Goal: Task Accomplishment & Management: Manage account settings

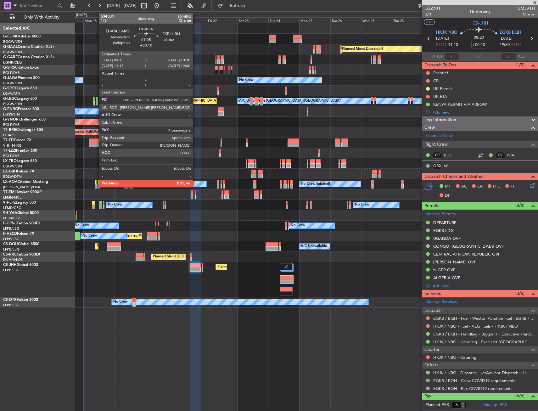
click at [96, 181] on div at bounding box center [96, 182] width 2 height 4
type input "4"
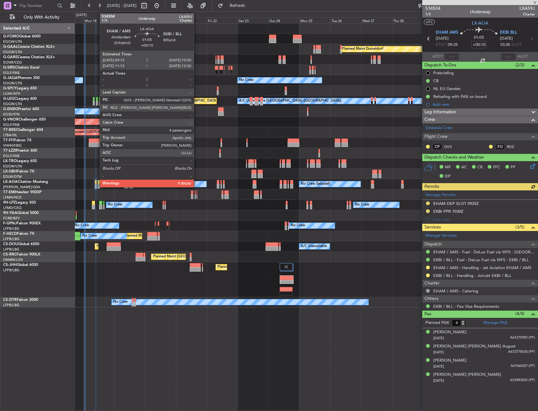
click at [97, 186] on div at bounding box center [96, 186] width 2 height 4
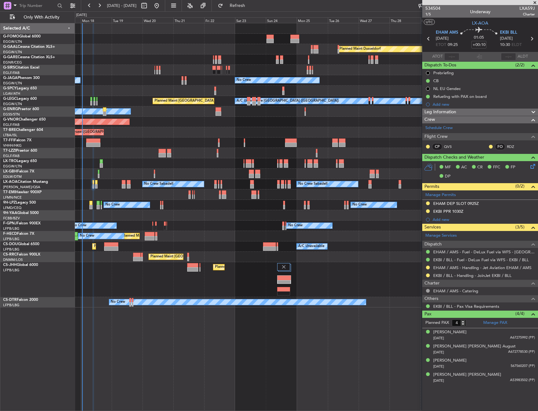
click at [126, 169] on div "Planned Maint Windsor Locks (Bradley Intl) Planned Maint Dusseldorf Planned Mai…" at bounding box center [306, 165] width 463 height 284
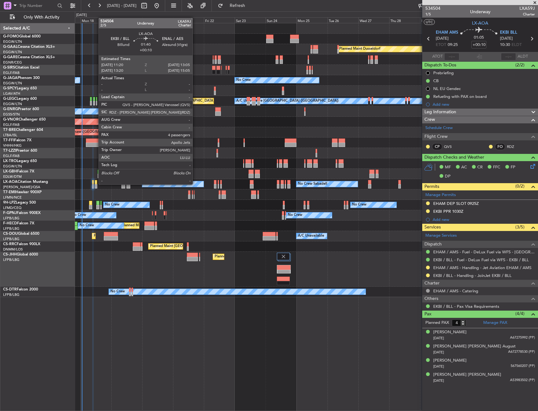
click at [95, 184] on div at bounding box center [96, 182] width 3 height 4
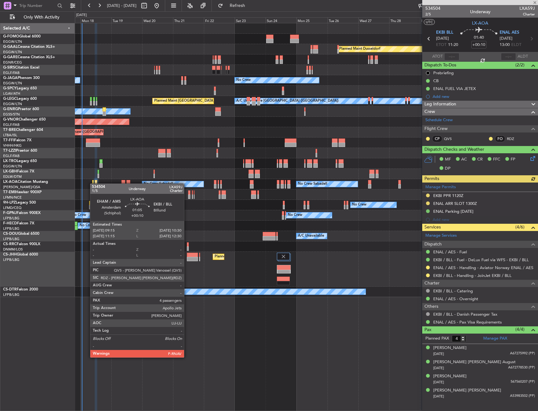
click at [93, 183] on div at bounding box center [93, 182] width 2 height 4
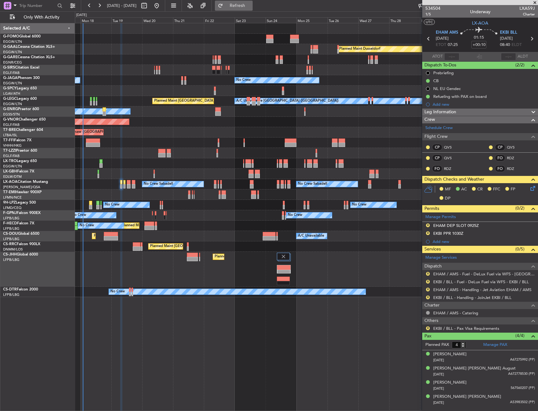
drag, startPoint x: 237, startPoint y: 7, endPoint x: 241, endPoint y: 7, distance: 3.5
click at [237, 7] on button "Refresh" at bounding box center [234, 6] width 38 height 10
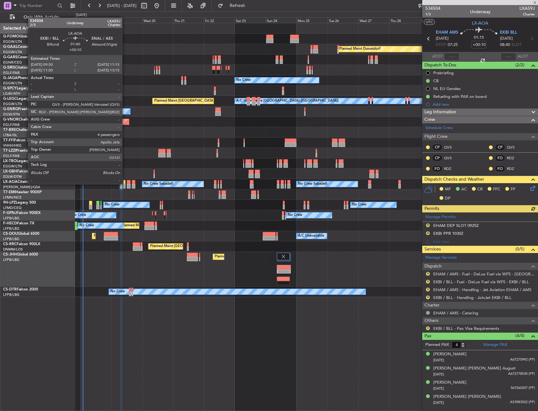
click at [125, 183] on div at bounding box center [124, 182] width 3 height 4
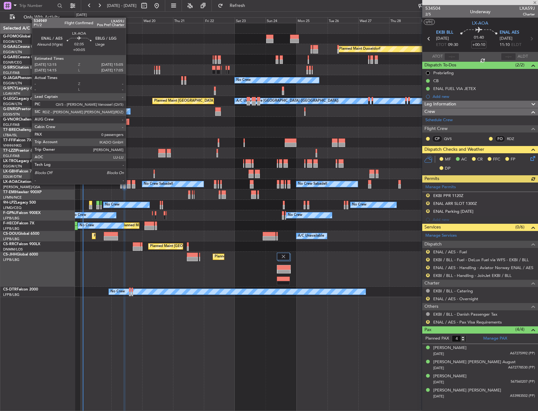
click at [129, 183] on div at bounding box center [129, 182] width 4 height 4
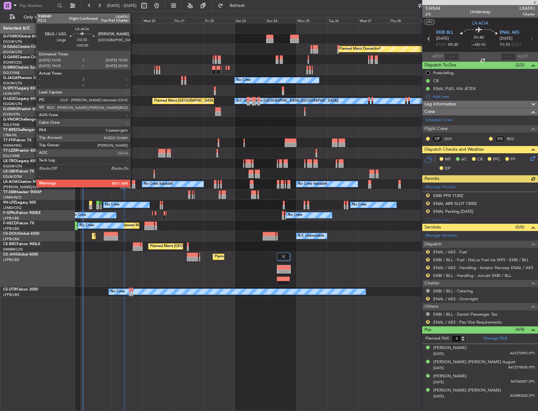
type input "+00:05"
type input "0"
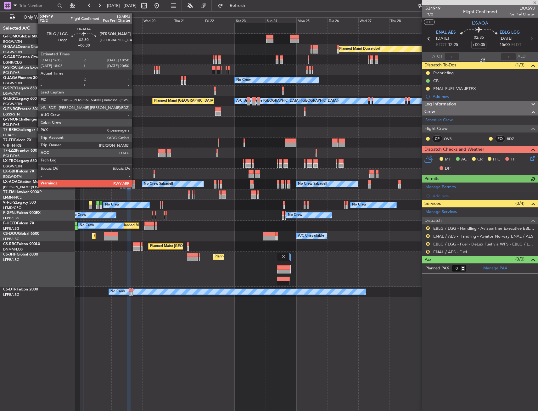
click at [135, 184] on div at bounding box center [134, 182] width 4 height 4
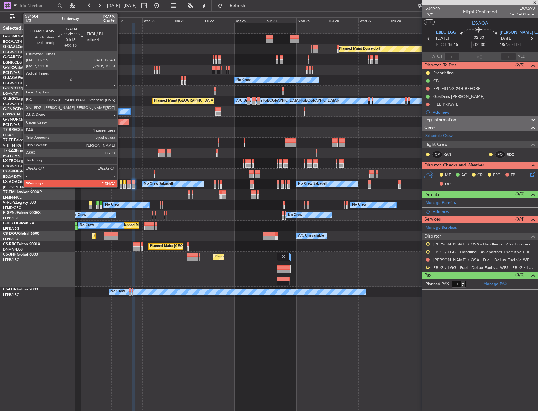
click at [120, 182] on div at bounding box center [121, 182] width 2 height 4
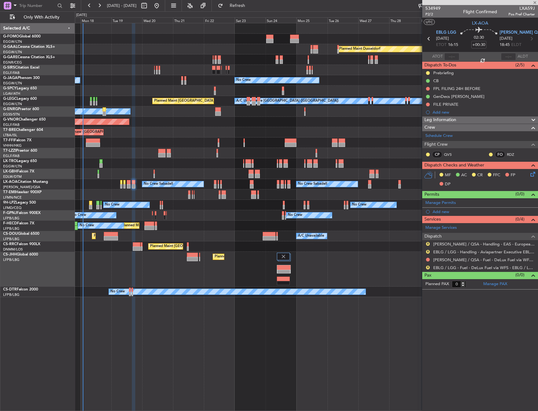
type input "+00:10"
type input "4"
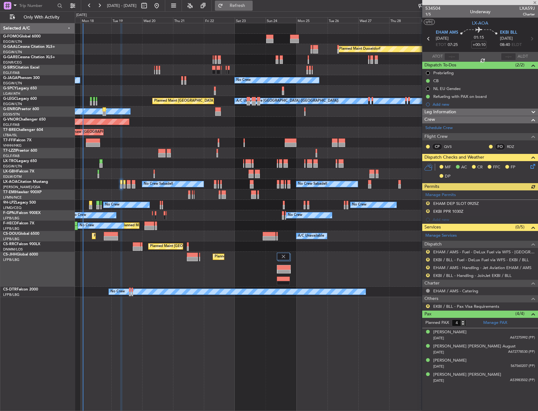
click at [245, 8] on button "Refresh" at bounding box center [234, 6] width 38 height 10
click at [440, 268] on link "EHAM / AMS - Handling - Jet Aviation EHAM / AMS" at bounding box center [482, 267] width 98 height 5
click at [448, 276] on link "EKBI / BLL - Handling - JoinJet EKBI / BLL" at bounding box center [472, 275] width 78 height 5
click at [490, 202] on div "R EHAM DEP SLOT 0925Z" at bounding box center [480, 204] width 116 height 8
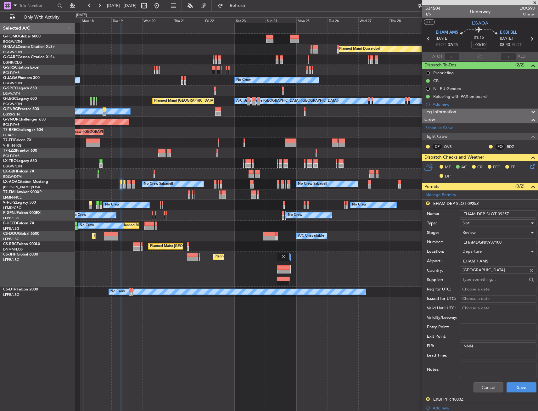
click at [501, 214] on input "EHAM DEP SLOT 0925Z" at bounding box center [498, 214] width 76 height 8
type input "EHAM DEP SLOT 0725Z"
click at [499, 233] on div "Review" at bounding box center [495, 232] width 67 height 9
click at [484, 275] on span "Requested" at bounding box center [496, 273] width 66 height 9
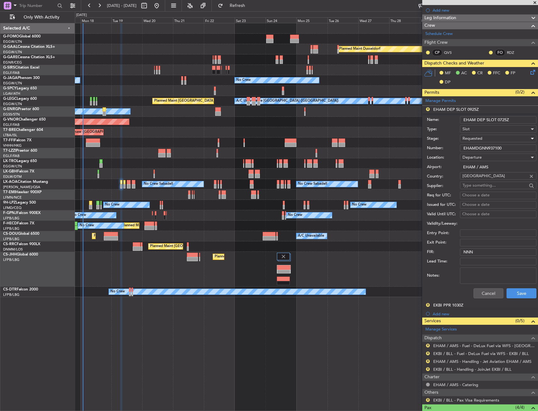
scroll to position [94, 0]
click at [513, 290] on button "Save" at bounding box center [521, 293] width 30 height 10
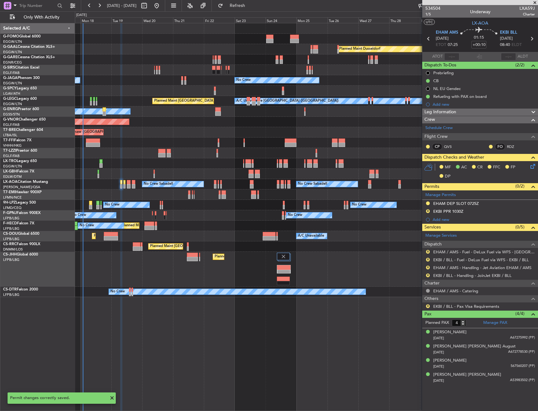
scroll to position [0, 0]
click at [484, 211] on div "R EKBI PPR 1030Z" at bounding box center [480, 212] width 116 height 8
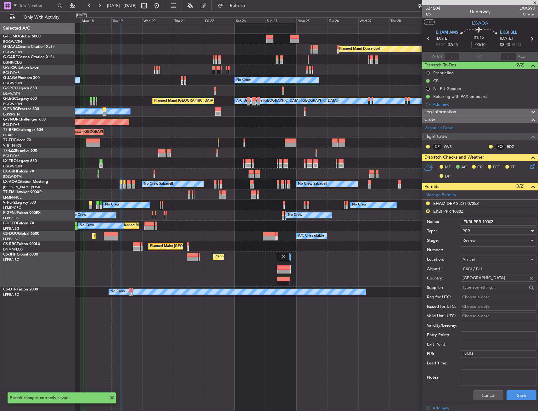
click at [488, 222] on input "EKBI PPR 1030Z" at bounding box center [498, 222] width 76 height 8
type input "EKBI PPR 0840Z"
click at [483, 240] on div "Review" at bounding box center [495, 240] width 67 height 9
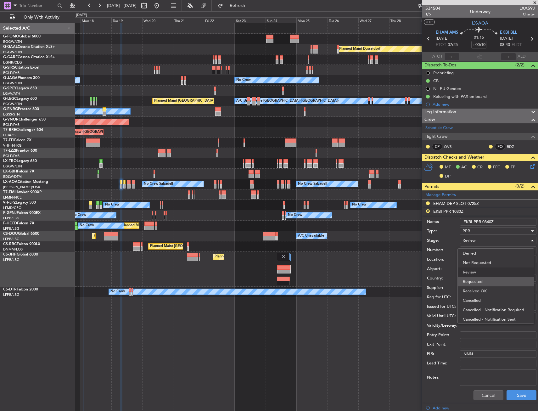
click at [477, 277] on span "Requested" at bounding box center [496, 281] width 66 height 9
click at [507, 391] on button "Save" at bounding box center [521, 395] width 30 height 10
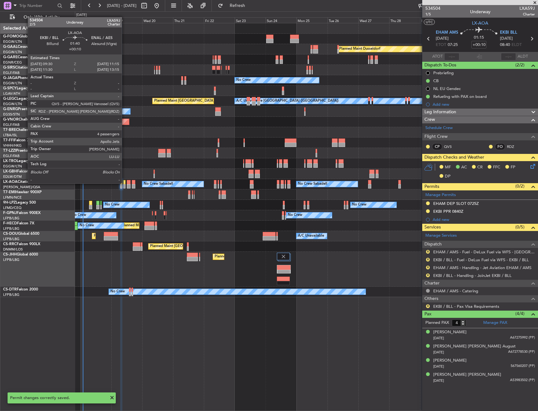
click at [125, 183] on div at bounding box center [124, 182] width 3 height 4
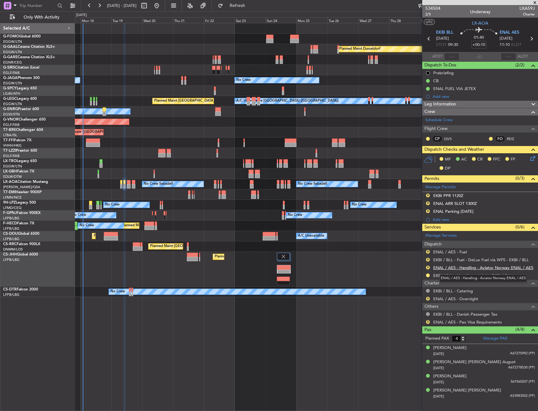
click at [449, 265] on link "ENAL / AES - Handling - Aviator Norway ENAL / AES" at bounding box center [483, 267] width 100 height 5
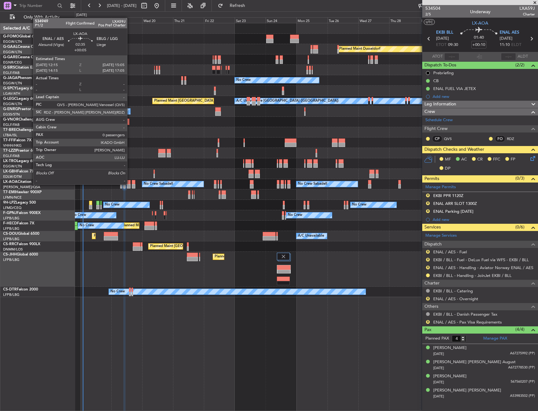
click at [130, 184] on div at bounding box center [129, 182] width 4 height 4
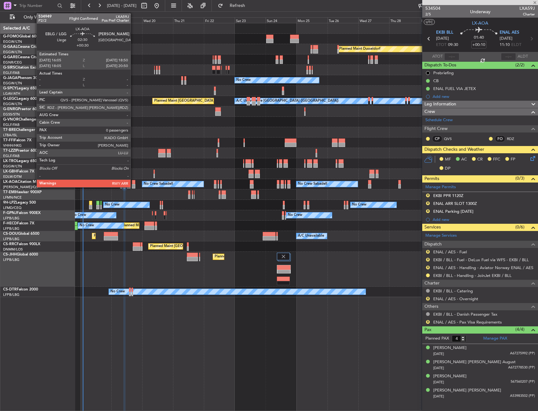
type input "+00:05"
type input "0"
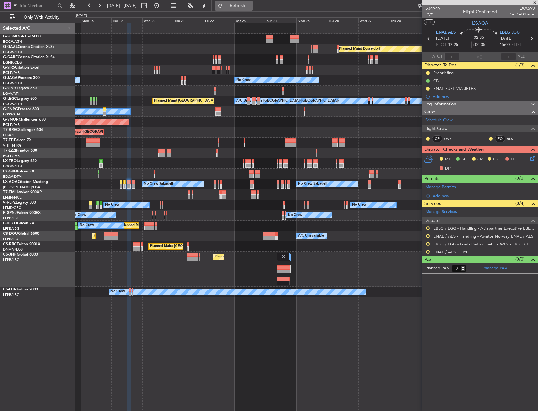
click at [246, 2] on button "Refresh" at bounding box center [234, 6] width 38 height 10
click at [452, 230] on link "EBLG / LGG - Handling - Aviapartner Executive EBLG / LGG" at bounding box center [484, 228] width 102 height 5
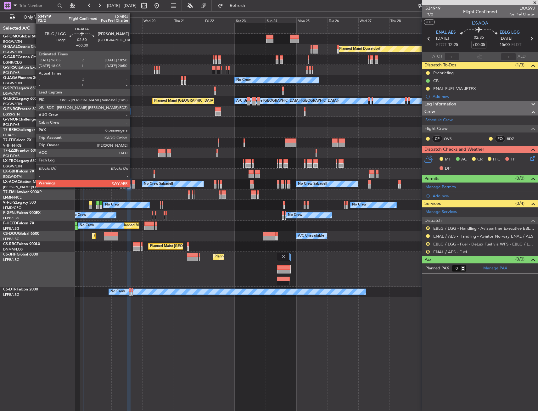
click at [133, 184] on div at bounding box center [134, 186] width 4 height 4
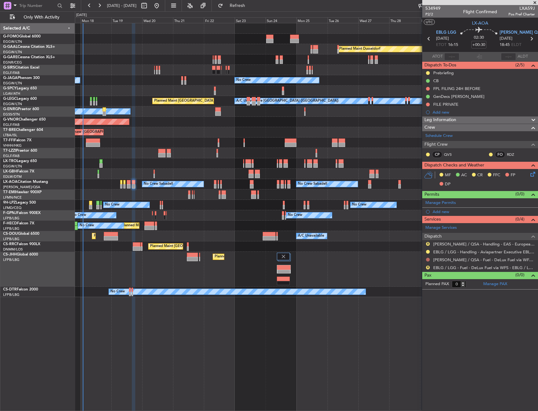
click at [427, 259] on button at bounding box center [428, 260] width 4 height 4
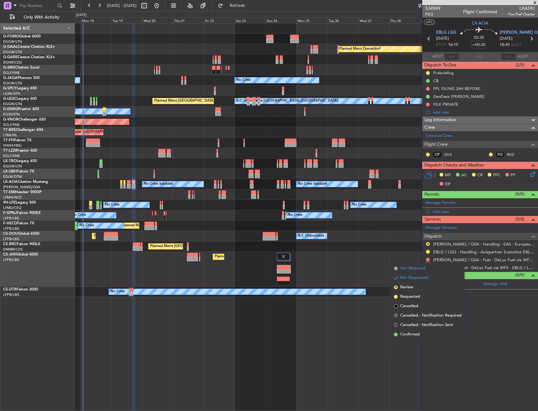
click at [405, 267] on span "Not Required" at bounding box center [412, 268] width 25 height 6
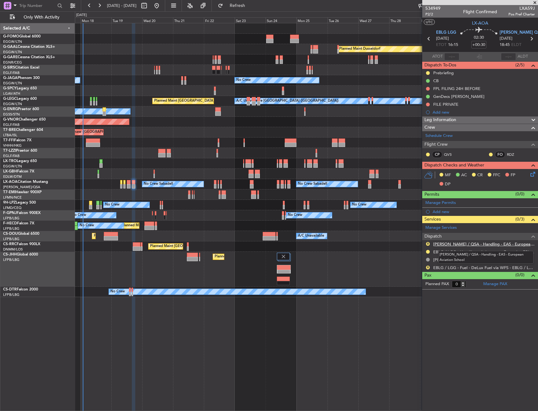
click at [441, 245] on link "[PERSON_NAME] / QSA - Handling - EAS - European Aviation School" at bounding box center [484, 243] width 102 height 5
click at [247, 9] on button "Refresh" at bounding box center [234, 6] width 38 height 10
click at [455, 265] on link "EBLG / LGG - Fuel - DeLux Fuel via WFS - EBLG / LGG" at bounding box center [484, 267] width 102 height 5
click at [426, 267] on button "R" at bounding box center [428, 267] width 4 height 4
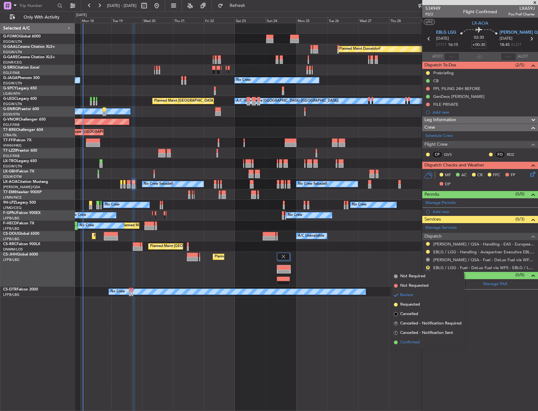
click at [406, 340] on span "Confirmed" at bounding box center [410, 342] width 20 height 6
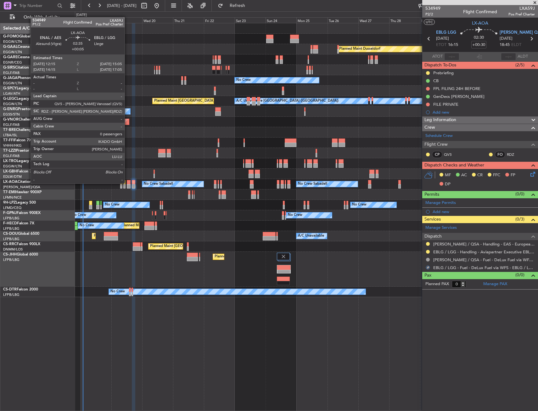
click at [127, 183] on div at bounding box center [129, 182] width 4 height 4
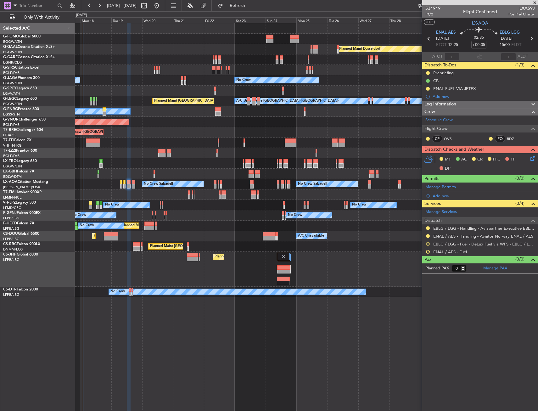
click at [427, 244] on button "R" at bounding box center [428, 244] width 4 height 4
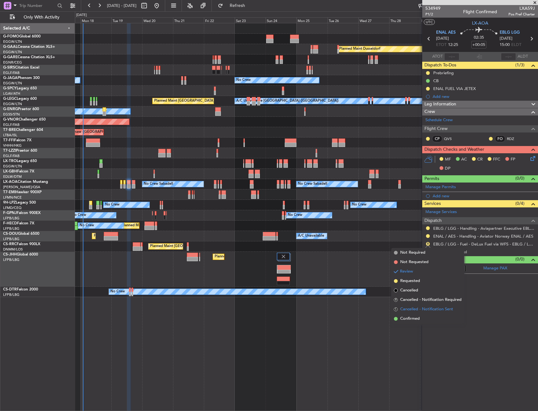
click at [401, 312] on span "Cancelled - Notification Sent" at bounding box center [426, 309] width 53 height 6
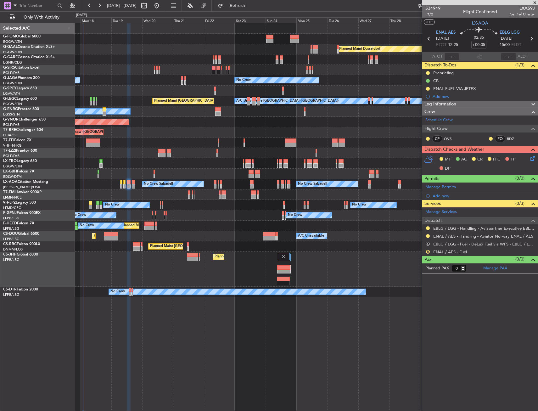
click at [427, 244] on button "S" at bounding box center [428, 244] width 4 height 4
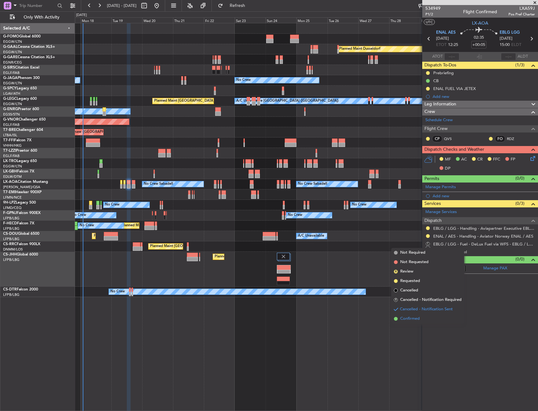
click at [406, 315] on li "Confirmed" at bounding box center [427, 318] width 73 height 9
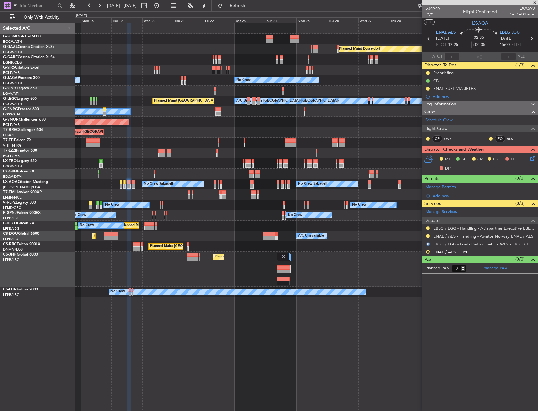
click at [444, 253] on link "ENAL / AES - Fuel" at bounding box center [450, 251] width 34 height 5
click at [426, 252] on button "R" at bounding box center [428, 252] width 4 height 4
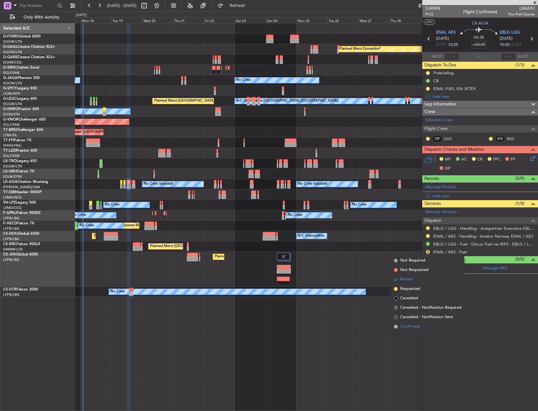
click at [414, 324] on span "Confirmed" at bounding box center [410, 326] width 20 height 6
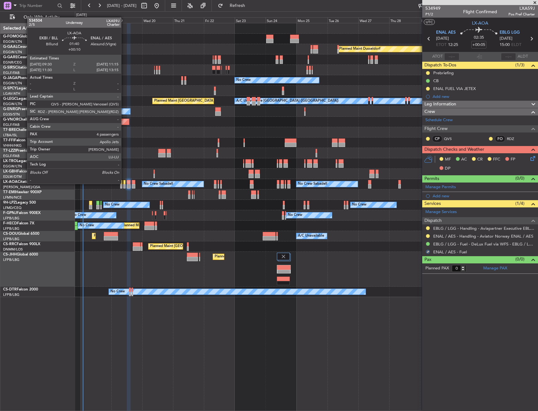
click at [124, 183] on div at bounding box center [124, 182] width 3 height 4
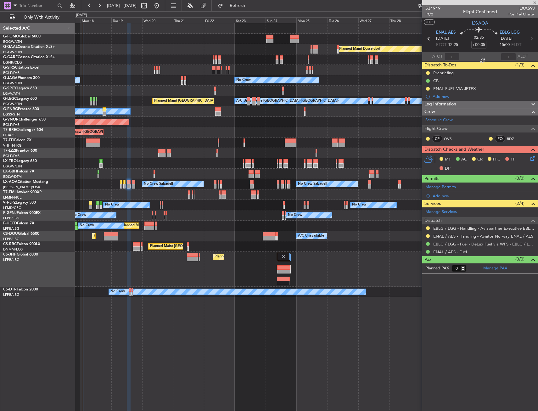
type input "+00:10"
type input "4"
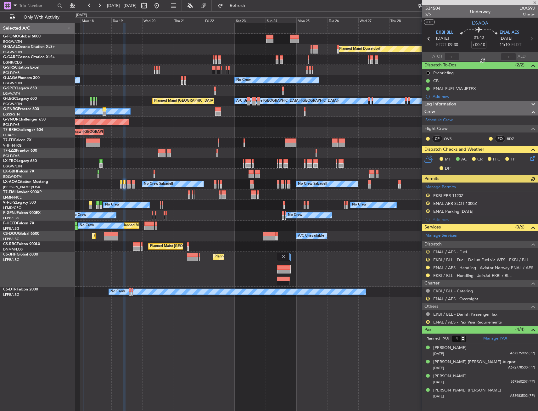
click at [427, 251] on button "R" at bounding box center [428, 252] width 4 height 4
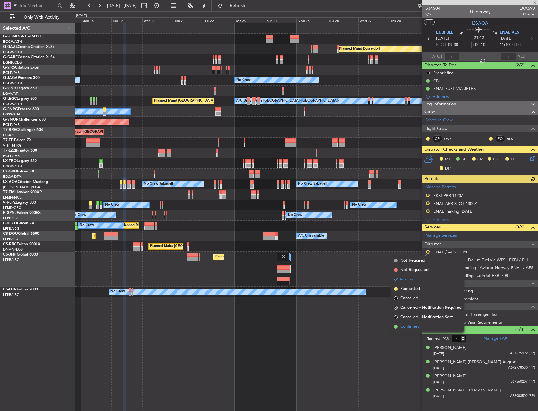
click at [412, 326] on span "Confirmed" at bounding box center [410, 326] width 20 height 6
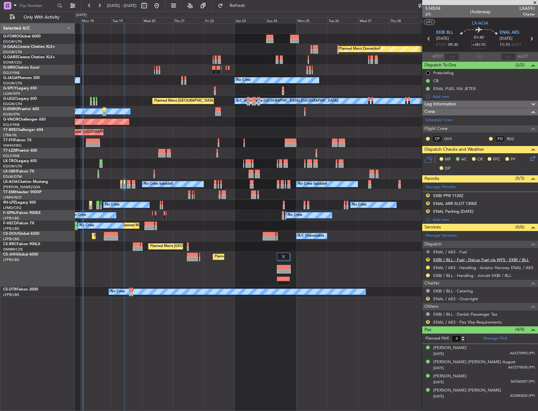
click at [447, 261] on link "EKBI / BLL - Fuel - DeLux Fuel via WFS - EKBI / BLL" at bounding box center [481, 259] width 96 height 5
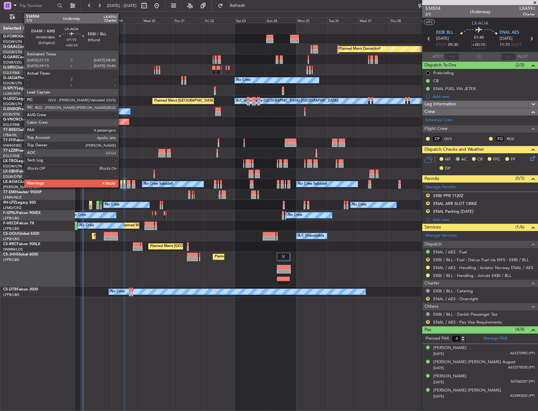
click at [121, 185] on div at bounding box center [121, 186] width 2 height 4
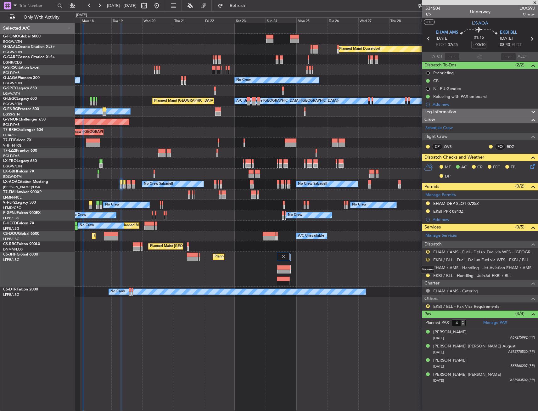
click at [427, 258] on button "R" at bounding box center [428, 260] width 4 height 4
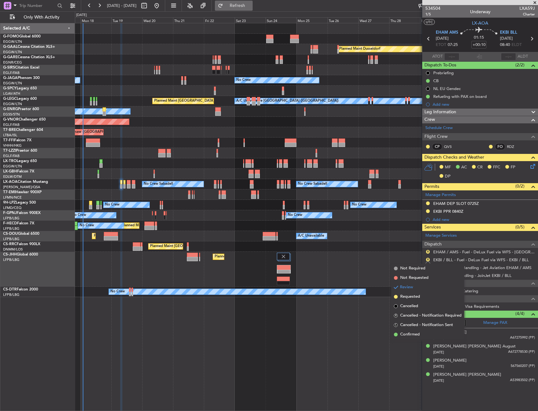
click at [237, 5] on button "Refresh" at bounding box center [234, 6] width 38 height 10
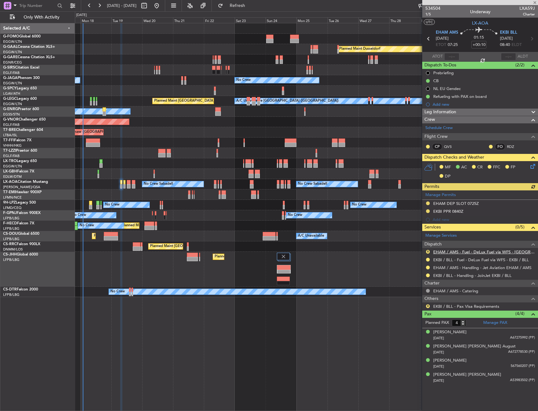
click at [453, 252] on link "EHAM / AMS - Fuel - DeLux Fuel via WFS - [GEOGRAPHIC_DATA] / AMS" at bounding box center [484, 251] width 102 height 5
click at [253, 8] on button "Refresh" at bounding box center [234, 6] width 38 height 10
click at [533, 165] on icon at bounding box center [531, 165] width 5 height 5
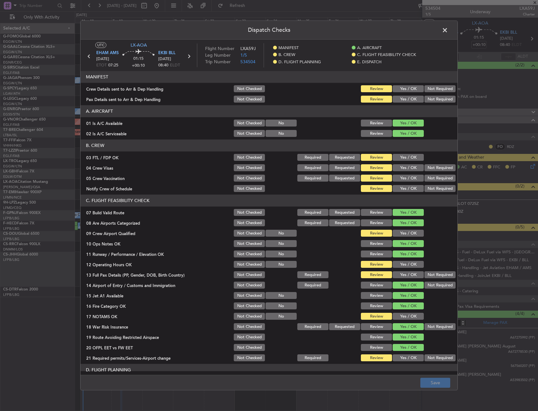
click at [448, 30] on span at bounding box center [448, 31] width 0 height 13
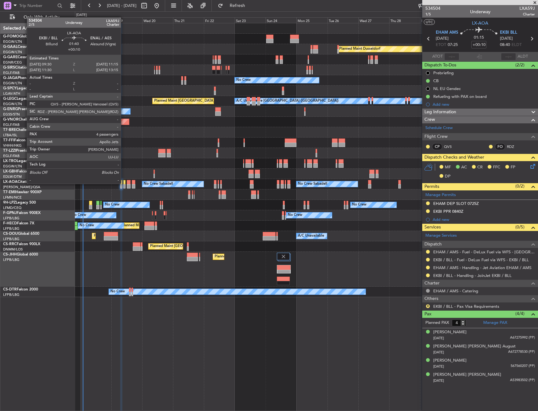
click at [124, 183] on div at bounding box center [124, 182] width 3 height 4
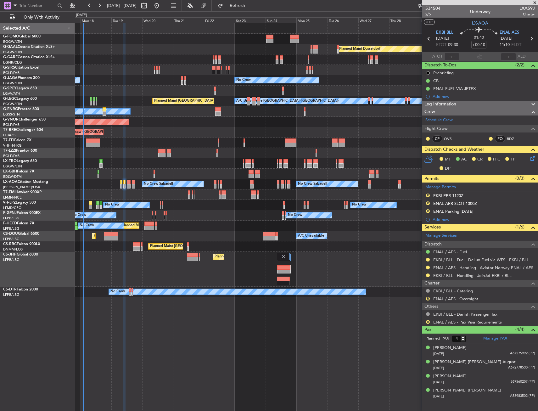
click at [474, 195] on div "R EKBI PPR 1120Z" at bounding box center [480, 196] width 116 height 8
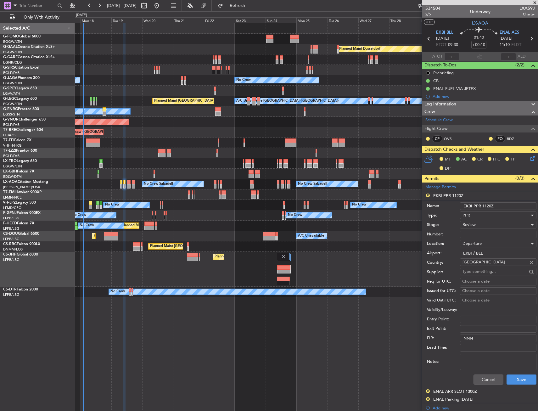
click at [491, 204] on input "EKBI PPR 1120Z" at bounding box center [498, 206] width 76 height 8
type input "EKBI PPR 0930Z"
click at [470, 223] on span "Review" at bounding box center [468, 225] width 13 height 6
click at [477, 263] on span "Requested" at bounding box center [496, 265] width 66 height 9
click at [514, 377] on button "Save" at bounding box center [521, 379] width 30 height 10
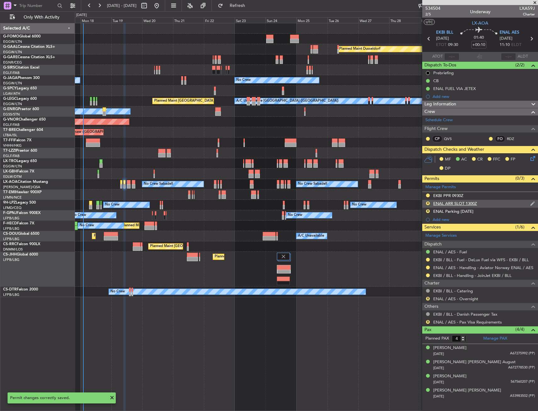
click at [490, 202] on div "R ENAL ARR SLOT 1300Z" at bounding box center [480, 204] width 116 height 8
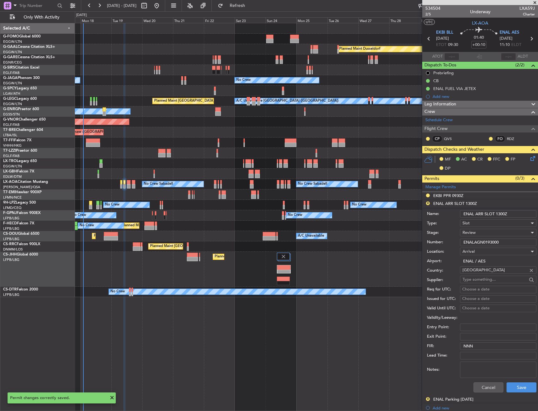
click at [501, 215] on input "ENAL ARR SLOT 1300Z" at bounding box center [498, 214] width 76 height 8
type input "ENAL ARR SLOT 1110Z"
click at [481, 235] on div "Review" at bounding box center [495, 232] width 67 height 9
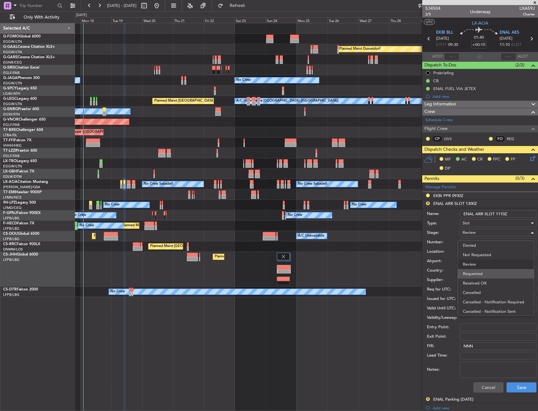
click at [480, 271] on span "Requested" at bounding box center [496, 273] width 66 height 9
click at [509, 386] on button "Save" at bounding box center [521, 387] width 30 height 10
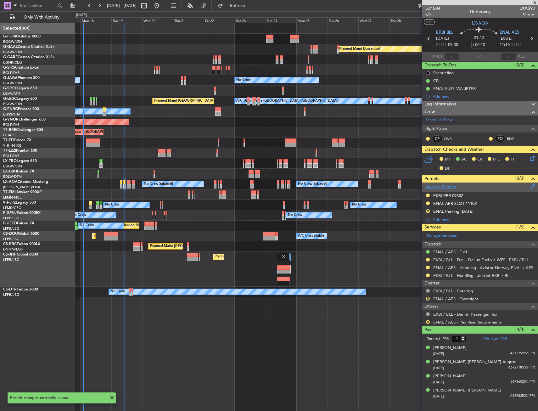
click at [435, 187] on link "Manage Permits" at bounding box center [440, 187] width 31 height 6
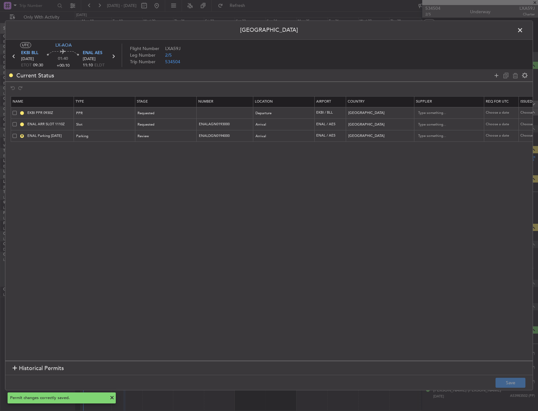
click at [15, 137] on span at bounding box center [15, 136] width 4 height 4
click at [17, 134] on input "checkbox" at bounding box center [17, 134] width 0 height 0
click at [517, 74] on icon at bounding box center [515, 76] width 8 height 8
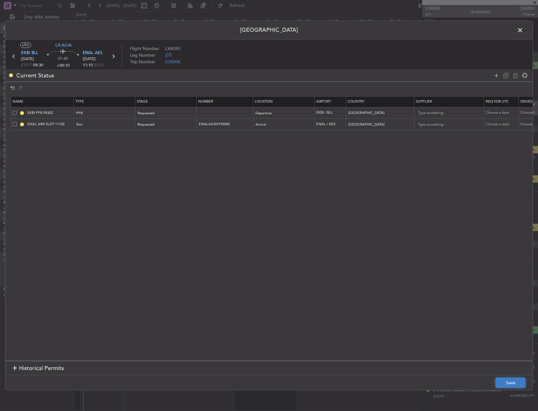
click at [512, 385] on button "Save" at bounding box center [510, 383] width 30 height 10
click at [523, 30] on span at bounding box center [523, 31] width 0 height 13
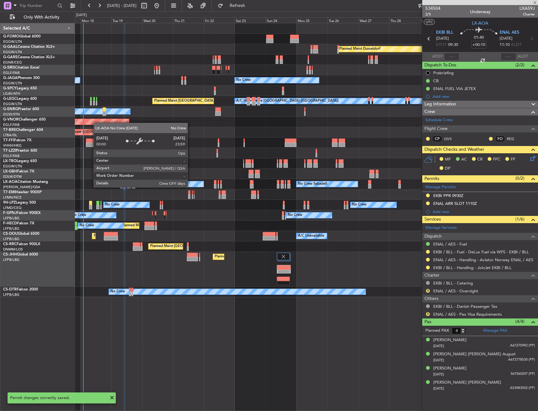
type input "+00:05"
type input "0"
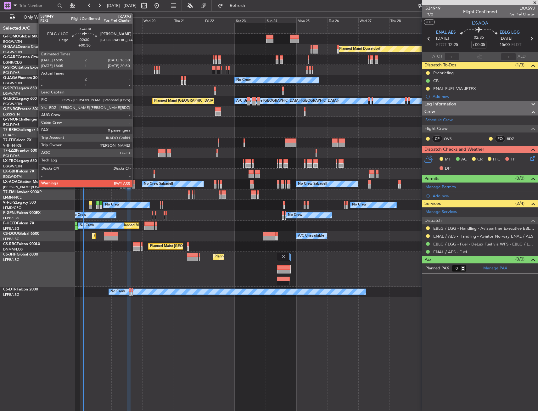
click at [135, 186] on div at bounding box center [134, 186] width 4 height 4
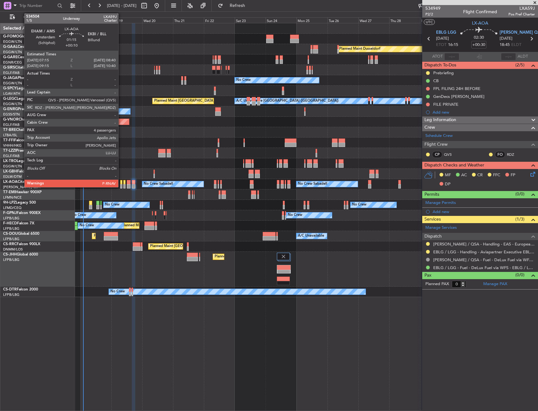
click at [121, 185] on div at bounding box center [121, 186] width 2 height 4
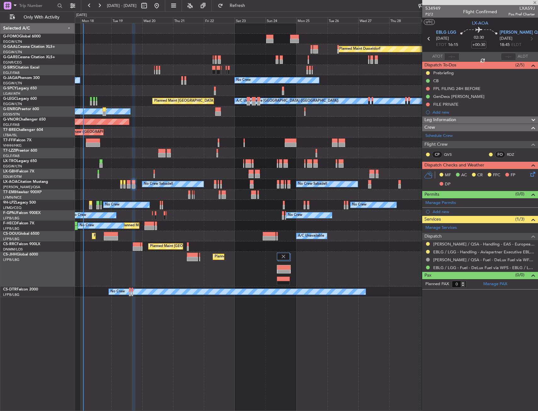
type input "+00:10"
type input "4"
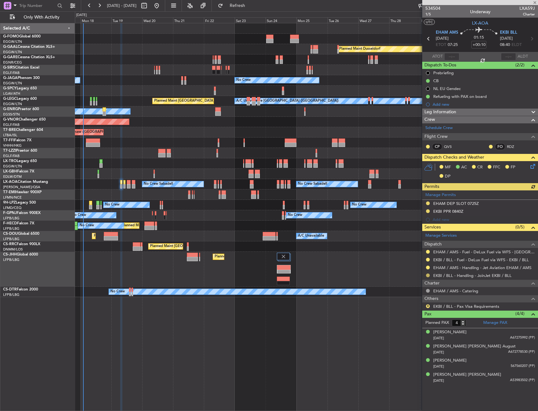
click at [427, 276] on button at bounding box center [428, 275] width 4 height 4
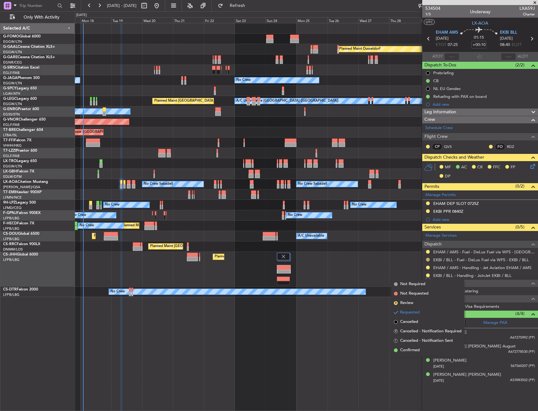
click at [427, 259] on button at bounding box center [428, 260] width 4 height 4
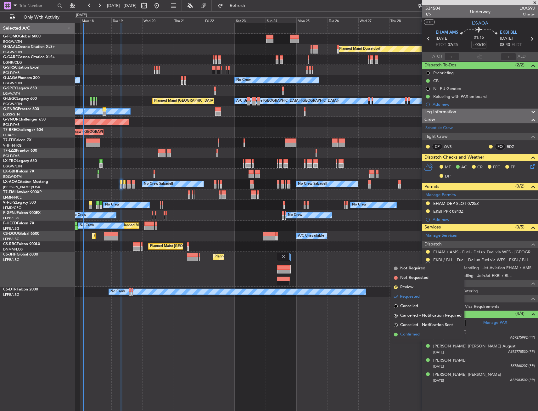
click at [406, 332] on span "Confirmed" at bounding box center [410, 334] width 20 height 6
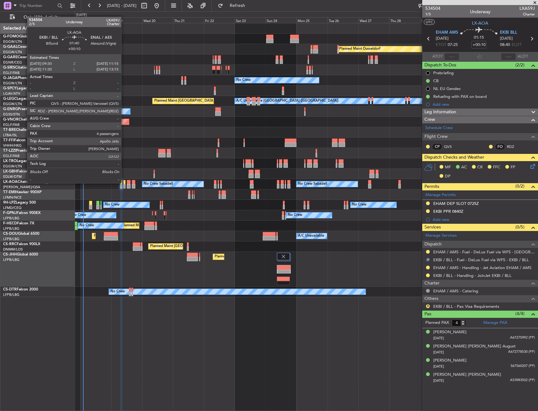
click at [124, 182] on div at bounding box center [124, 182] width 3 height 4
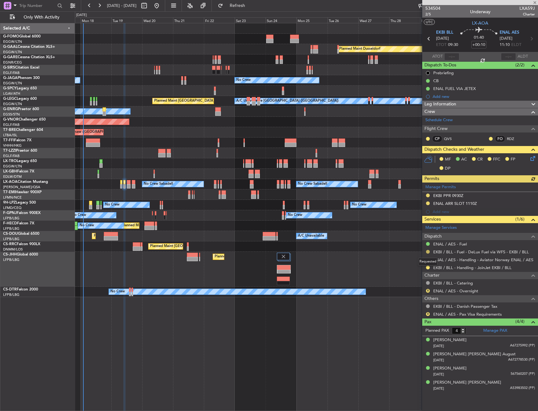
click at [427, 253] on button at bounding box center [428, 252] width 4 height 4
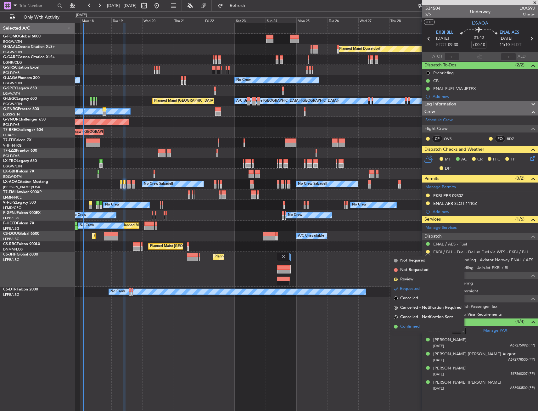
click at [408, 328] on span "Confirmed" at bounding box center [410, 326] width 20 height 6
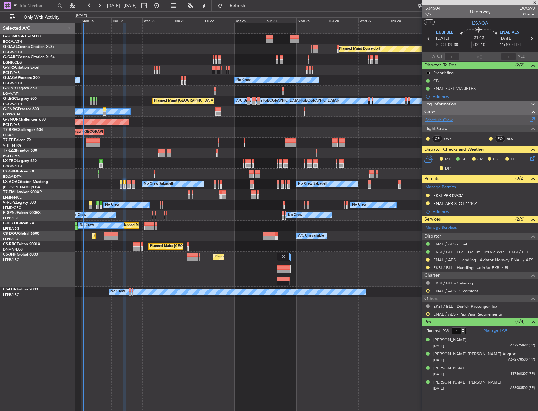
click at [442, 120] on link "Schedule Crew" at bounding box center [438, 120] width 27 height 6
click at [531, 157] on icon at bounding box center [531, 157] width 5 height 5
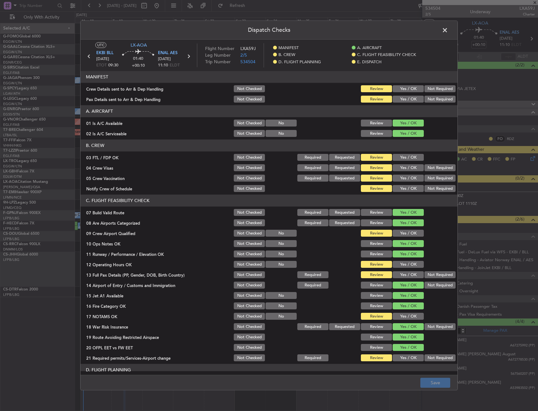
click at [406, 156] on button "Yes / OK" at bounding box center [408, 157] width 31 height 7
click at [438, 168] on button "Not Required" at bounding box center [439, 167] width 31 height 7
drag, startPoint x: 434, startPoint y: 175, endPoint x: 407, endPoint y: 186, distance: 28.9
click at [433, 176] on button "Not Required" at bounding box center [439, 178] width 31 height 7
click at [403, 188] on button "Yes / OK" at bounding box center [408, 188] width 31 height 7
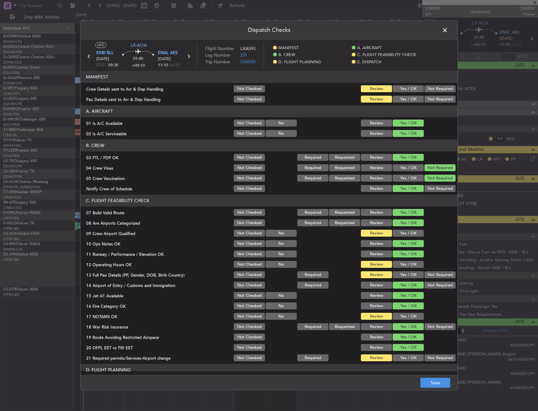
click at [393, 230] on button "Yes / OK" at bounding box center [408, 233] width 31 height 7
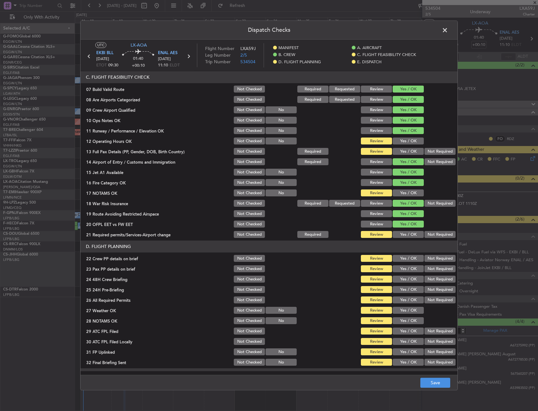
scroll to position [126, 0]
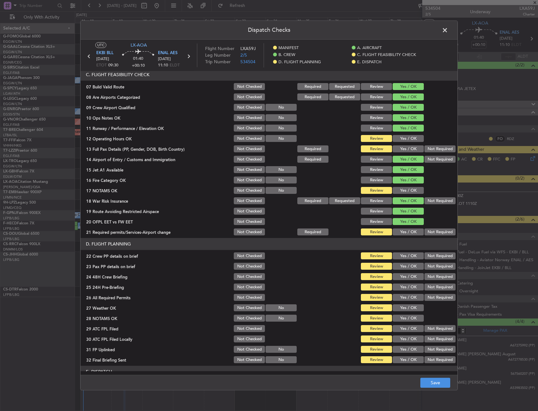
drag, startPoint x: 406, startPoint y: 136, endPoint x: 403, endPoint y: 146, distance: 10.5
click at [406, 136] on button "Yes / OK" at bounding box center [408, 138] width 31 height 7
click at [403, 146] on button "Yes / OK" at bounding box center [408, 149] width 31 height 7
click at [402, 185] on section "C. FLIGHT FEASIBILITY CHECK 07 Build Valid Route Not Checked Required Requested…" at bounding box center [269, 153] width 377 height 168
click at [402, 186] on div "Yes / OK" at bounding box center [408, 190] width 32 height 9
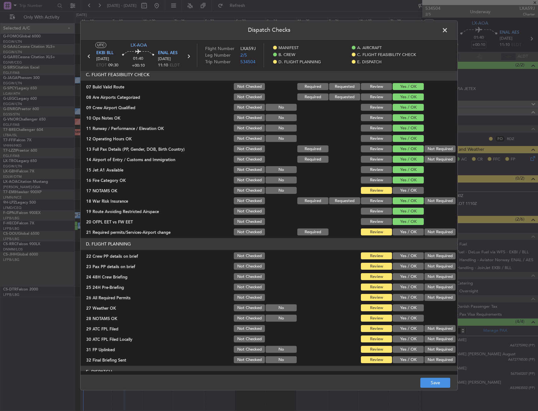
click at [402, 188] on button "Yes / OK" at bounding box center [408, 190] width 31 height 7
click at [448, 28] on span at bounding box center [448, 31] width 0 height 13
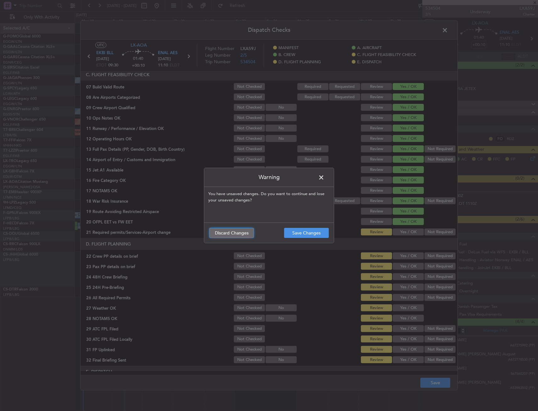
click at [234, 236] on button "Discard Changes" at bounding box center [231, 233] width 45 height 10
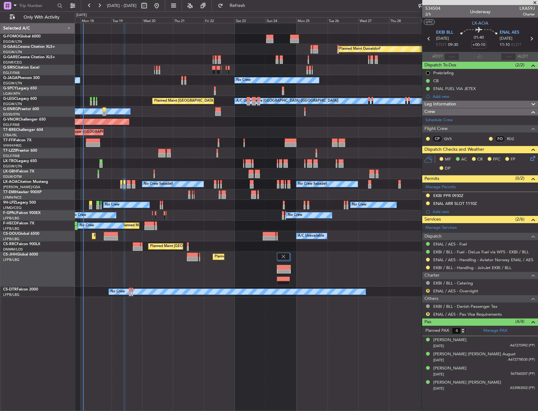
click at [534, 157] on icon at bounding box center [531, 157] width 5 height 5
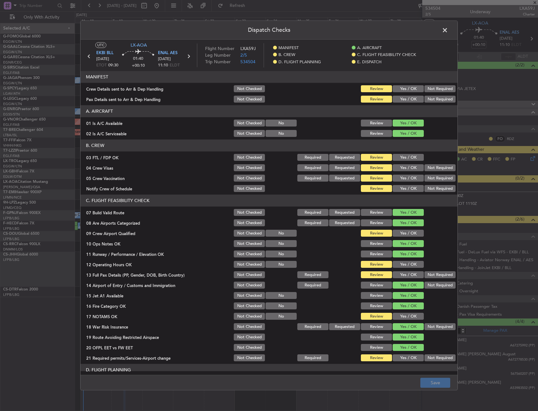
drag, startPoint x: 409, startPoint y: 159, endPoint x: 418, endPoint y: 159, distance: 8.8
click at [409, 158] on button "Yes / OK" at bounding box center [408, 157] width 31 height 7
drag, startPoint x: 431, startPoint y: 165, endPoint x: 430, endPoint y: 172, distance: 7.6
click at [431, 165] on button "Not Required" at bounding box center [439, 167] width 31 height 7
drag, startPoint x: 430, startPoint y: 175, endPoint x: 418, endPoint y: 183, distance: 14.9
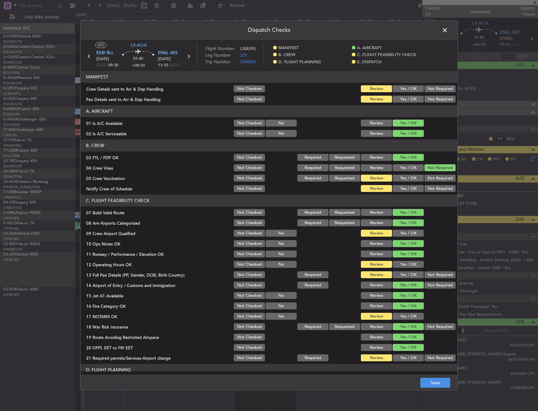
click at [430, 175] on button "Not Required" at bounding box center [439, 178] width 31 height 7
click at [410, 187] on button "Yes / OK" at bounding box center [408, 188] width 31 height 7
click at [399, 231] on button "Yes / OK" at bounding box center [408, 233] width 31 height 7
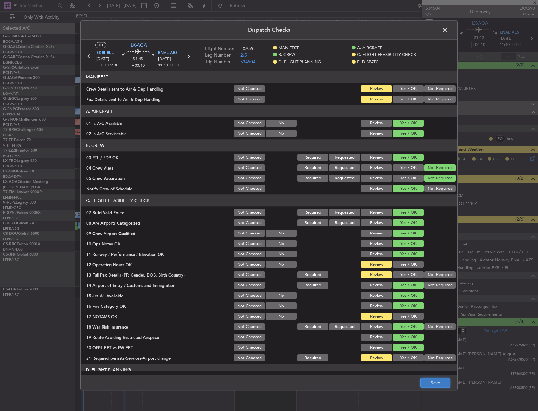
click at [442, 382] on button "Save" at bounding box center [435, 383] width 30 height 10
click at [448, 28] on span at bounding box center [448, 31] width 0 height 13
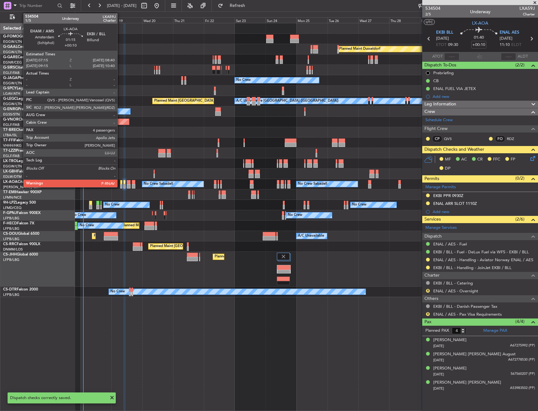
click at [120, 183] on div at bounding box center [121, 182] width 2 height 4
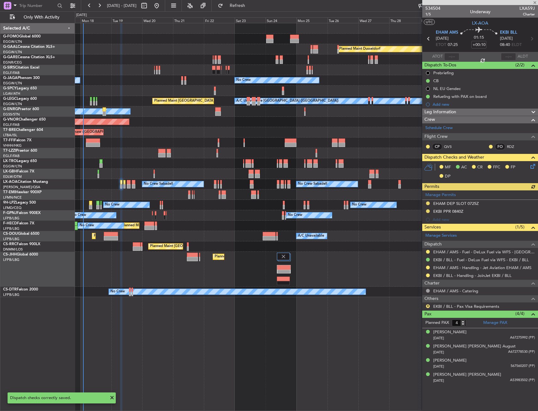
click at [531, 170] on div "MF AC CR FFC FP DP" at bounding box center [480, 172] width 116 height 22
click at [532, 168] on icon at bounding box center [531, 165] width 5 height 5
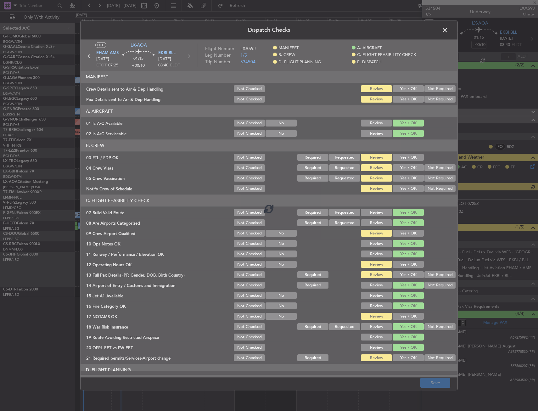
drag, startPoint x: 395, startPoint y: 157, endPoint x: 429, endPoint y: 162, distance: 34.6
click at [395, 157] on div at bounding box center [269, 208] width 377 height 337
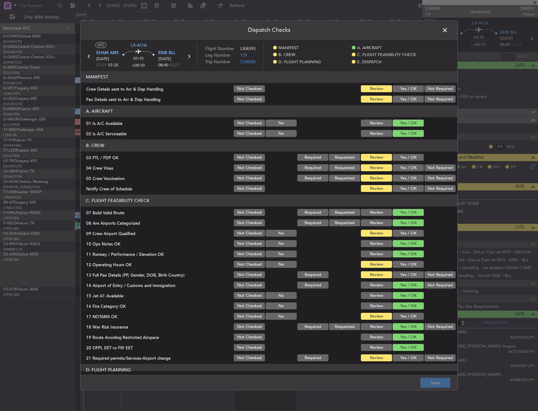
click at [404, 158] on button "Yes / OK" at bounding box center [408, 157] width 31 height 7
click at [424, 168] on button "Not Required" at bounding box center [439, 167] width 31 height 7
click at [425, 176] on button "Not Required" at bounding box center [439, 178] width 31 height 7
click at [409, 190] on button "Yes / OK" at bounding box center [408, 188] width 31 height 7
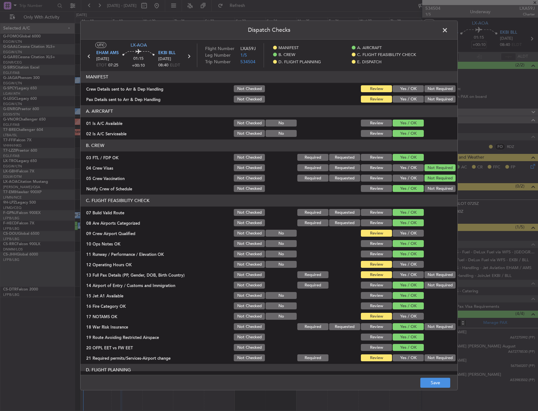
click at [398, 230] on button "Yes / OK" at bounding box center [408, 233] width 31 height 7
click at [433, 382] on button "Save" at bounding box center [435, 383] width 30 height 10
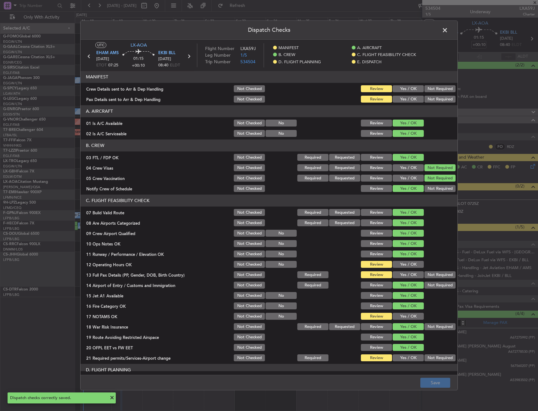
click at [448, 33] on span at bounding box center [448, 31] width 0 height 13
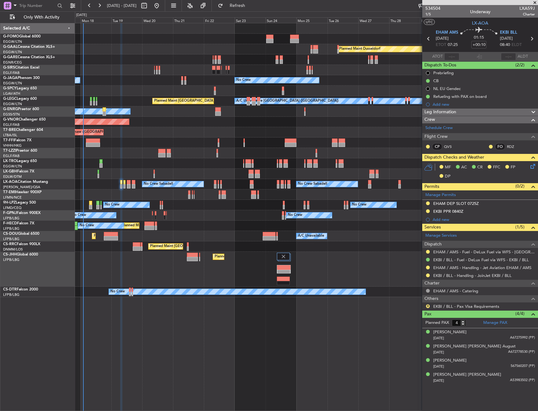
click at [131, 184] on div "No Crew Sabadell No Crew Sabadell No Crew Luxembourg (Findel)" at bounding box center [306, 184] width 463 height 10
click at [128, 183] on div at bounding box center [129, 182] width 4 height 4
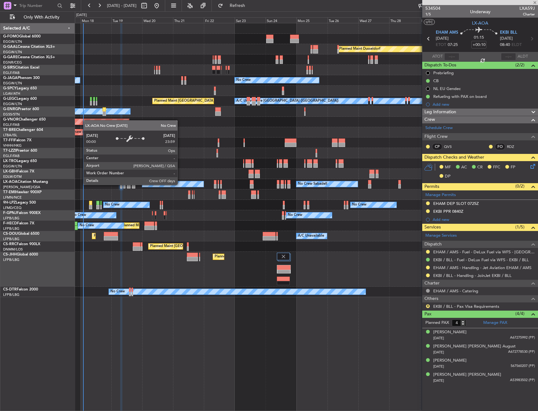
type input "+00:05"
type input "0"
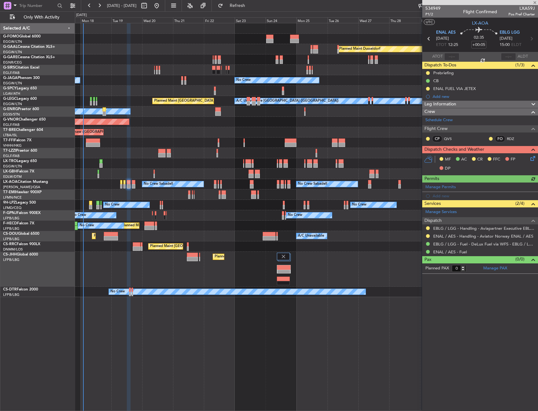
click at [532, 158] on icon at bounding box center [531, 157] width 5 height 5
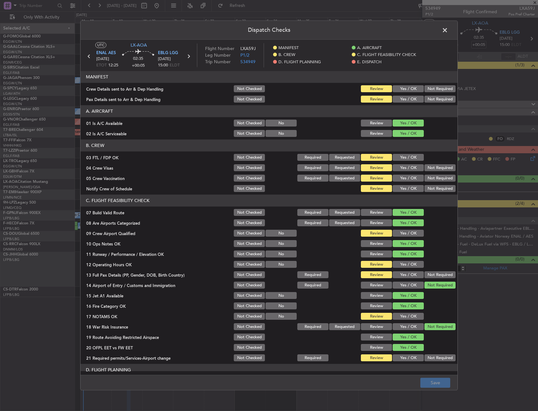
click at [403, 154] on button "Yes / OK" at bounding box center [408, 157] width 31 height 7
click at [430, 167] on button "Not Required" at bounding box center [439, 167] width 31 height 7
click at [425, 177] on button "Not Required" at bounding box center [439, 178] width 31 height 7
click at [408, 189] on button "Yes / OK" at bounding box center [408, 188] width 31 height 7
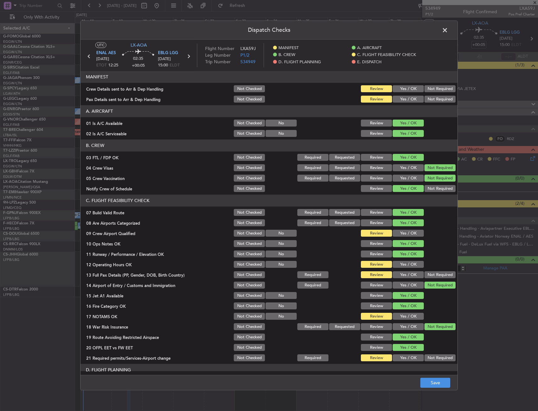
click at [396, 235] on button "Yes / OK" at bounding box center [408, 233] width 31 height 7
click at [435, 383] on button "Save" at bounding box center [435, 383] width 30 height 10
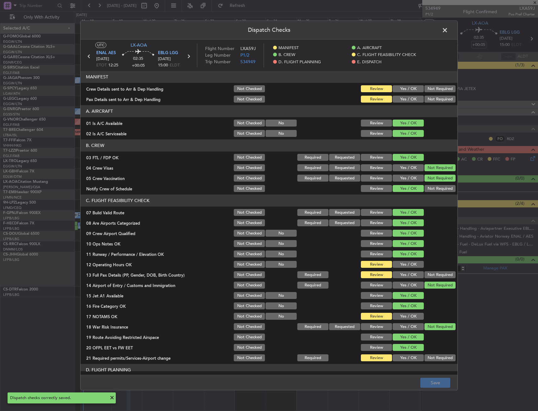
click at [448, 31] on span at bounding box center [448, 31] width 0 height 13
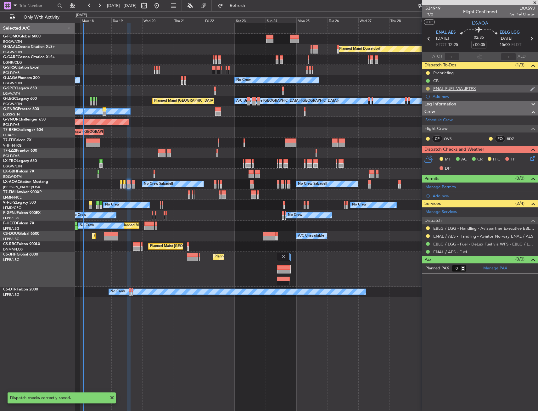
click at [428, 88] on button at bounding box center [428, 89] width 4 height 4
click at [427, 117] on span "Completed" at bounding box center [430, 116] width 21 height 6
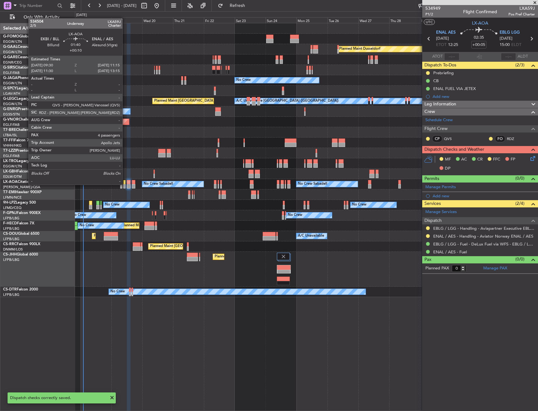
click at [125, 184] on div at bounding box center [124, 186] width 3 height 4
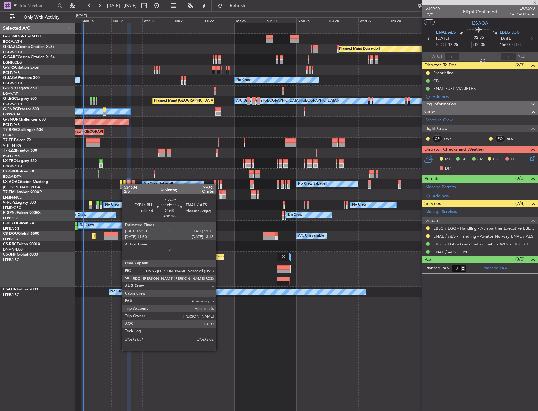
type input "+00:10"
type input "4"
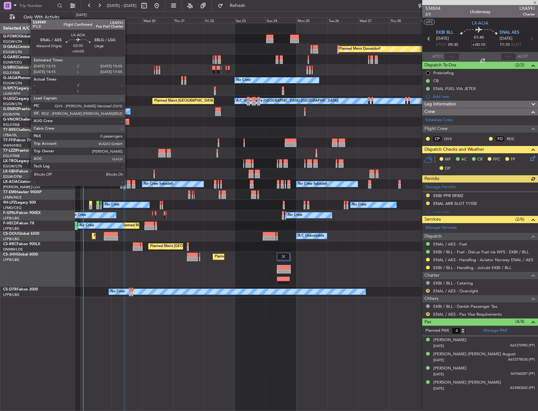
click at [128, 185] on div at bounding box center [129, 186] width 4 height 4
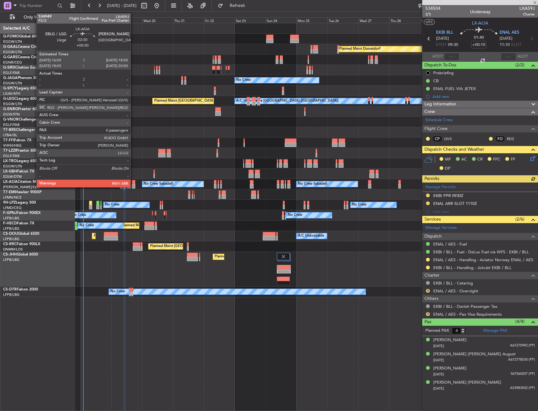
type input "+00:05"
type input "0"
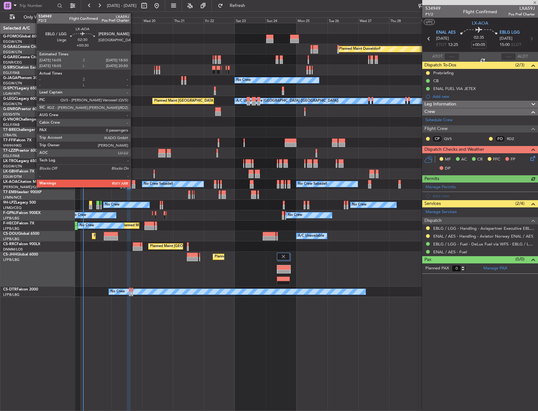
click at [133, 183] on div at bounding box center [134, 182] width 4 height 4
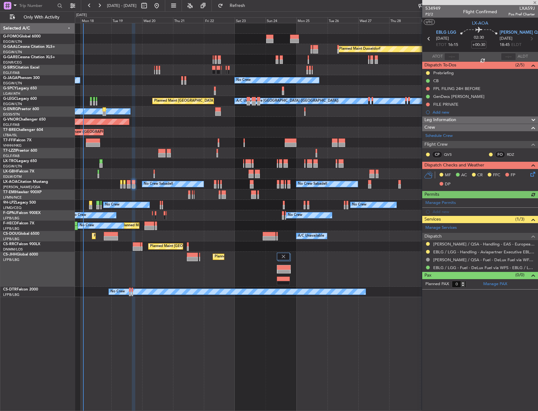
click at [534, 174] on icon at bounding box center [531, 172] width 5 height 5
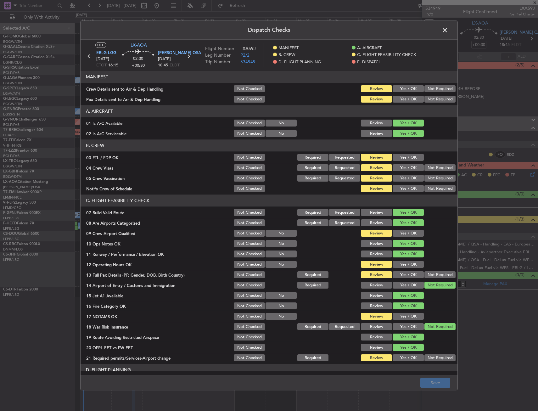
click at [408, 158] on button "Yes / OK" at bounding box center [408, 157] width 31 height 7
click at [437, 169] on button "Not Required" at bounding box center [439, 167] width 31 height 7
drag, startPoint x: 432, startPoint y: 177, endPoint x: 425, endPoint y: 181, distance: 7.7
click at [431, 177] on button "Not Required" at bounding box center [439, 178] width 31 height 7
click at [412, 189] on button "Yes / OK" at bounding box center [408, 188] width 31 height 7
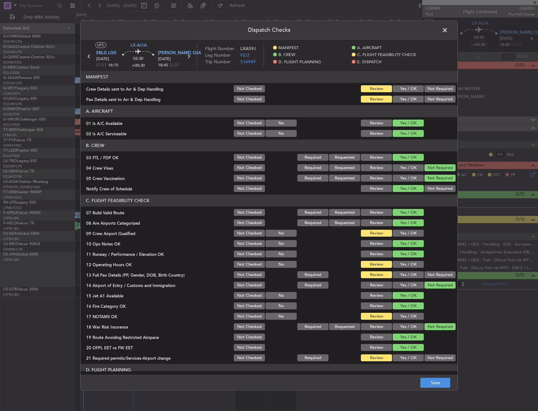
click at [407, 235] on button "Yes / OK" at bounding box center [408, 233] width 31 height 7
click at [428, 379] on button "Save" at bounding box center [435, 383] width 30 height 10
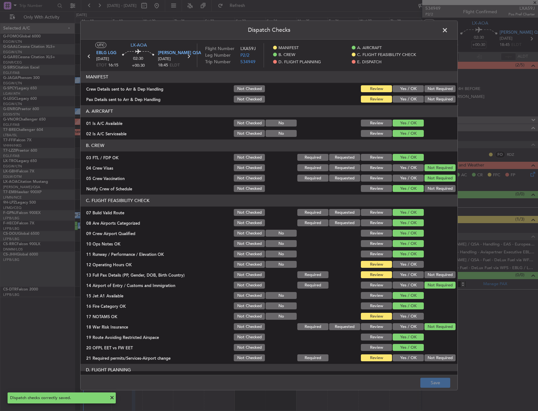
click at [448, 32] on span at bounding box center [448, 31] width 0 height 13
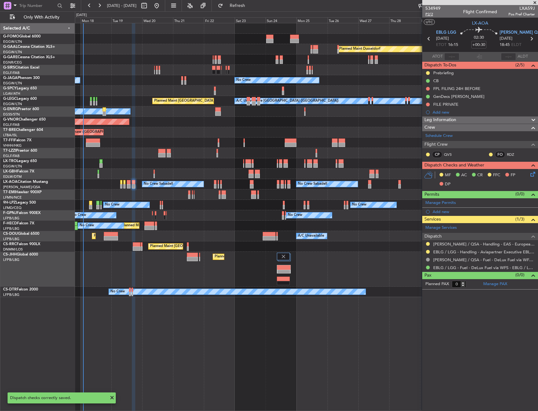
click at [427, 15] on span "P2/2" at bounding box center [432, 14] width 15 height 5
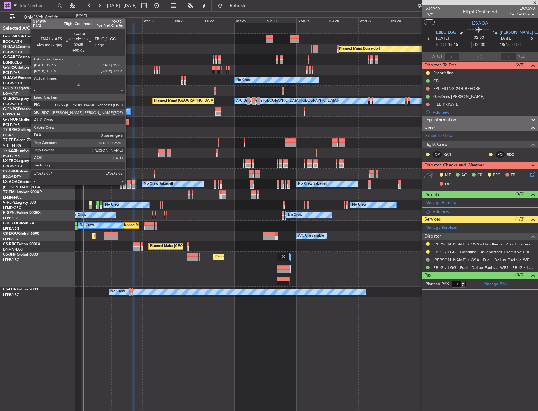
click at [128, 184] on div at bounding box center [129, 186] width 4 height 4
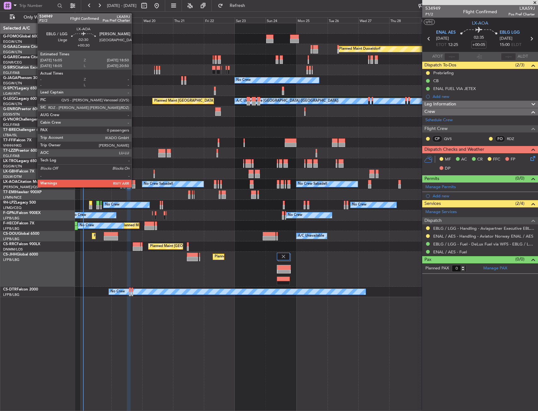
click at [134, 185] on div at bounding box center [134, 186] width 4 height 4
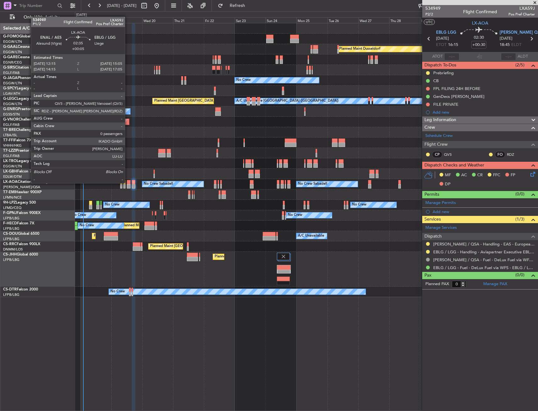
click at [128, 182] on div at bounding box center [129, 182] width 4 height 4
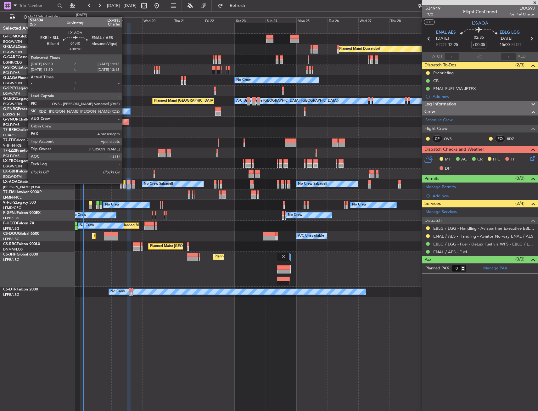
click at [125, 183] on div at bounding box center [124, 182] width 3 height 4
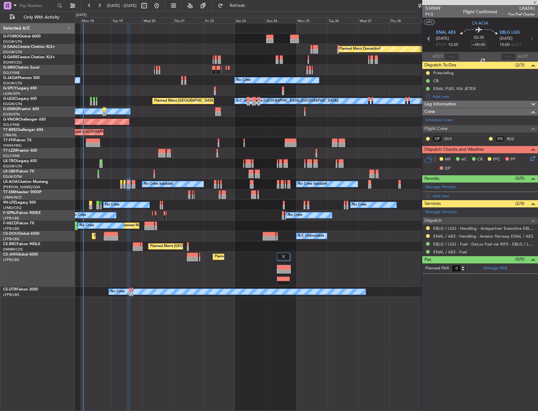
type input "+00:10"
type input "4"
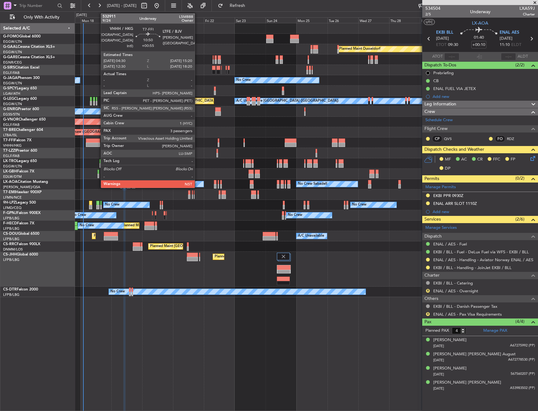
click at [98, 139] on div at bounding box center [93, 140] width 14 height 4
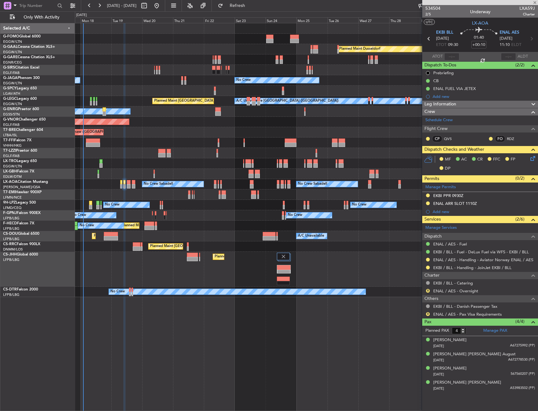
type input "+00:55"
type input "3"
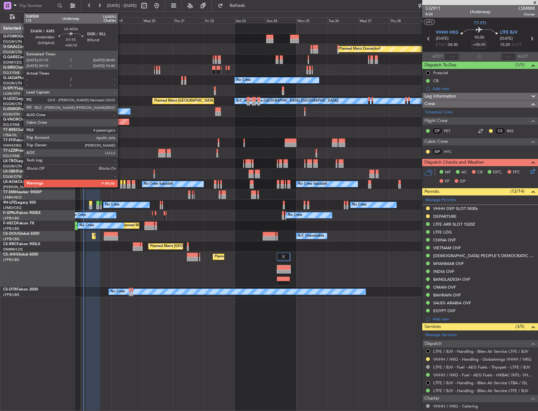
click at [120, 184] on div at bounding box center [121, 186] width 2 height 4
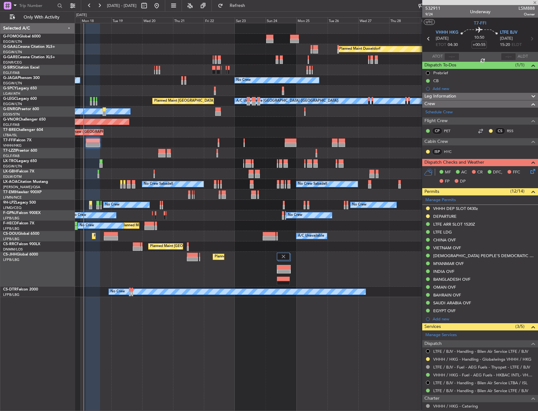
type input "+00:10"
type input "4"
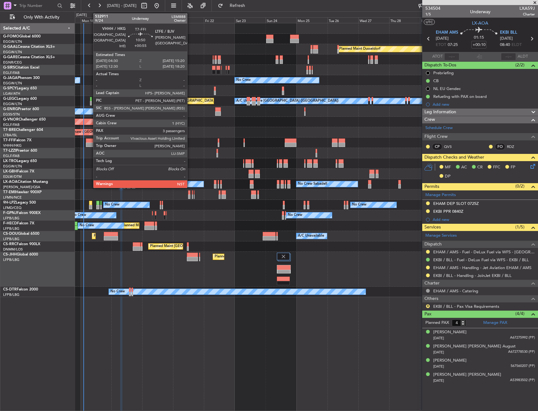
click at [90, 144] on div at bounding box center [93, 144] width 14 height 4
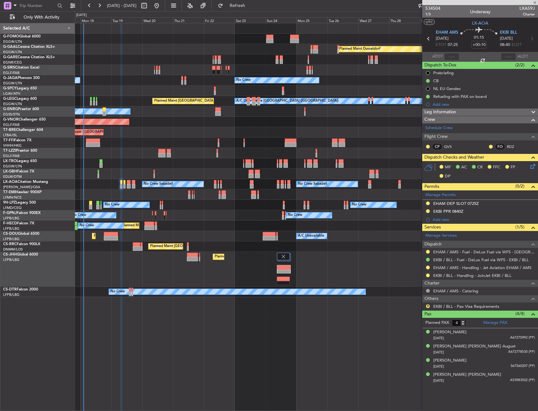
type input "+00:55"
type input "3"
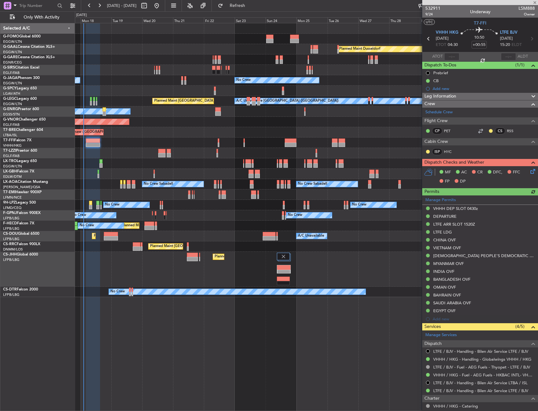
click at [464, 212] on div "Manage Permits VHHH DEP SLOT 0430z DEPARTURE LTFE ARR SLOT 1520Z LTFE LDG CHINA…" at bounding box center [480, 259] width 116 height 128
click at [460, 215] on div "DEPARTURE" at bounding box center [480, 217] width 116 height 8
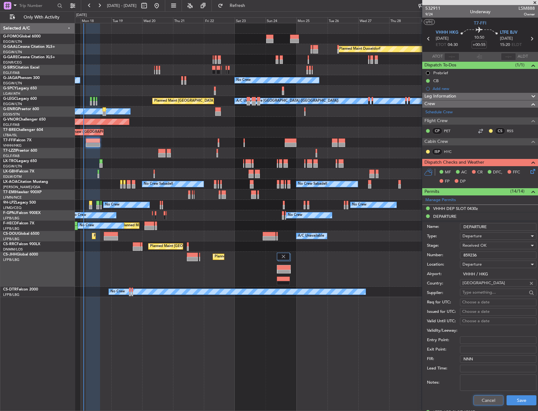
click at [481, 399] on button "Cancel" at bounding box center [488, 400] width 30 height 10
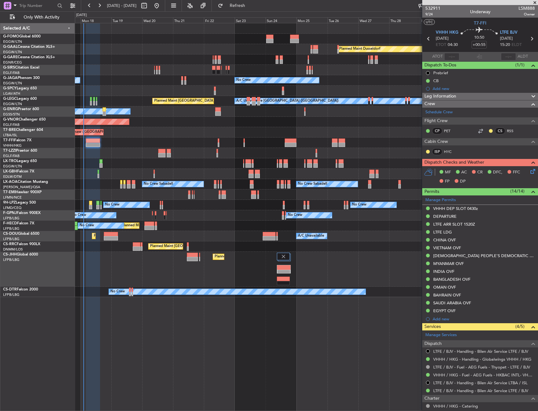
click at [529, 171] on icon at bounding box center [531, 170] width 5 height 5
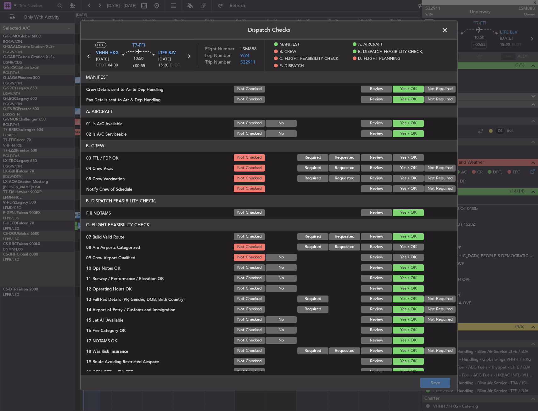
click at [448, 33] on span at bounding box center [448, 31] width 0 height 13
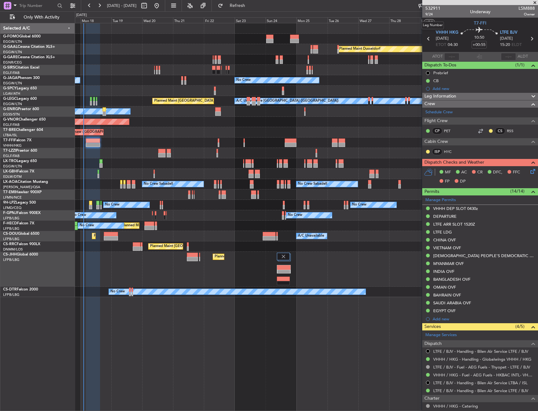
click at [443, 33] on mat-tooltip-component "Leg Number" at bounding box center [432, 25] width 31 height 17
click at [447, 33] on span "VHHH HKG" at bounding box center [447, 33] width 23 height 6
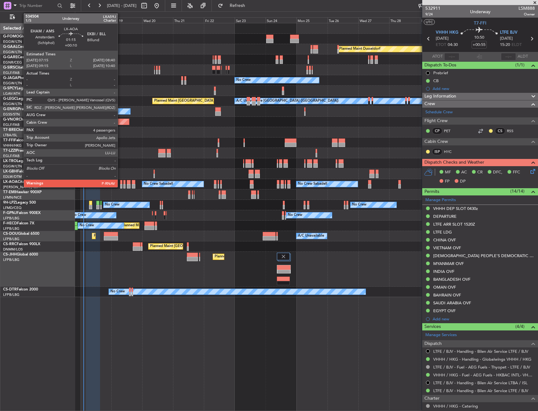
click at [120, 183] on div at bounding box center [121, 182] width 2 height 4
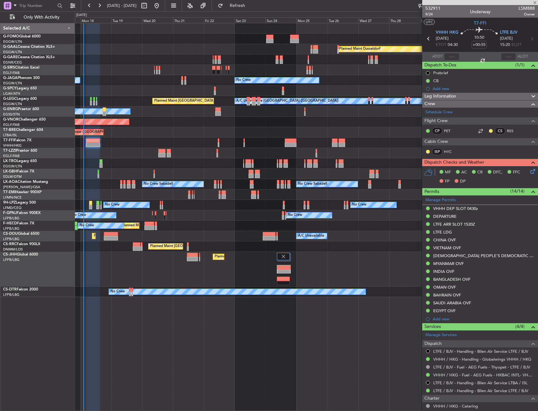
type input "+00:10"
type input "4"
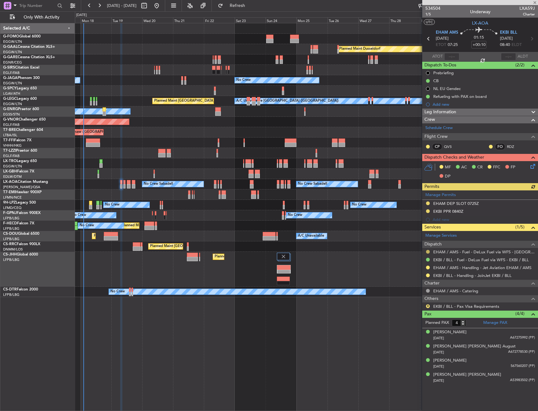
click at [426, 252] on button at bounding box center [428, 252] width 4 height 4
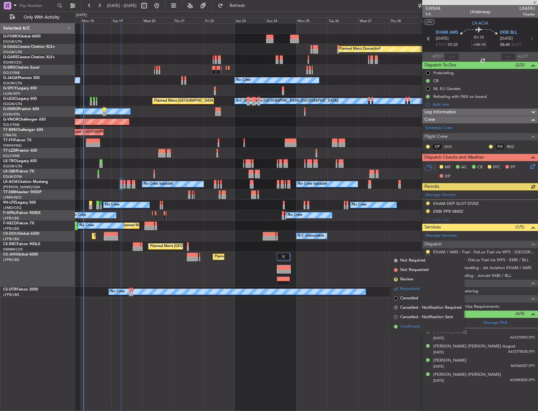
click at [420, 323] on li "Confirmed" at bounding box center [427, 326] width 73 height 9
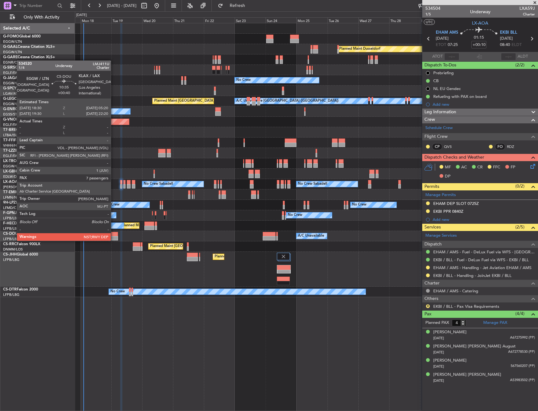
click at [114, 234] on div at bounding box center [111, 234] width 14 height 4
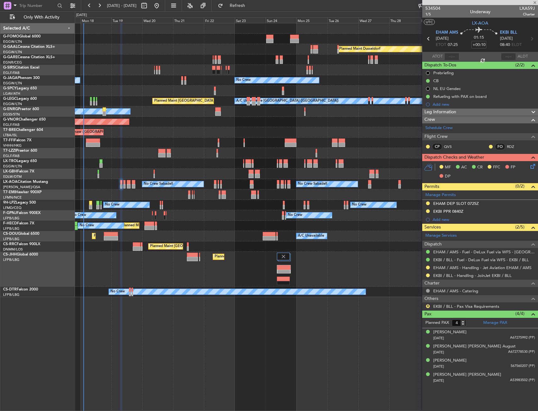
type input "+00:40"
type input "7"
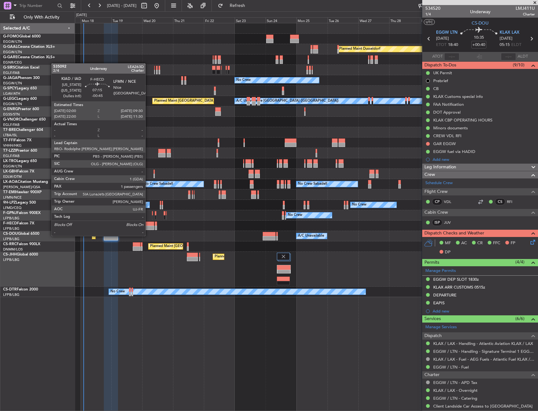
click at [148, 230] on div at bounding box center [149, 228] width 10 height 4
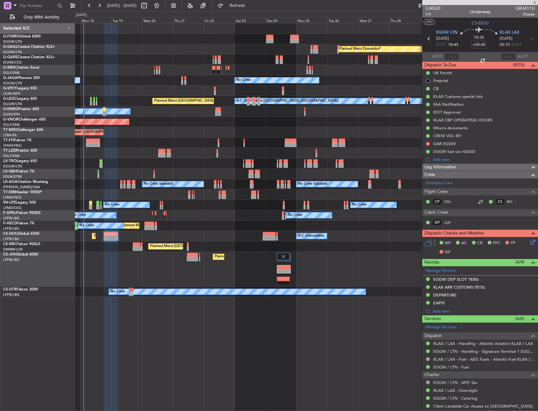
type input "-00:45"
type input "1"
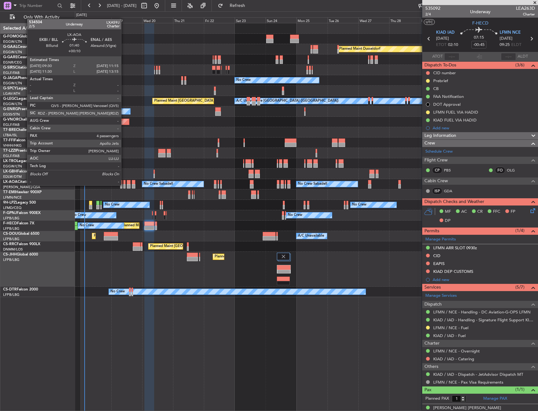
click at [124, 185] on div at bounding box center [124, 186] width 3 height 4
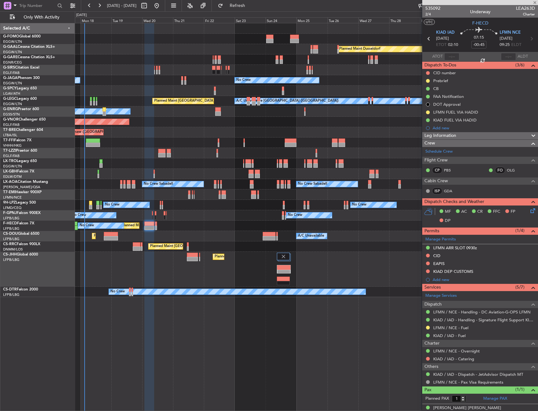
type input "+00:10"
type input "4"
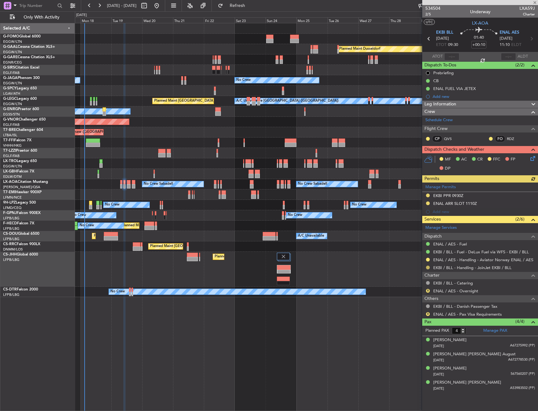
click at [428, 265] on button at bounding box center [428, 267] width 4 height 4
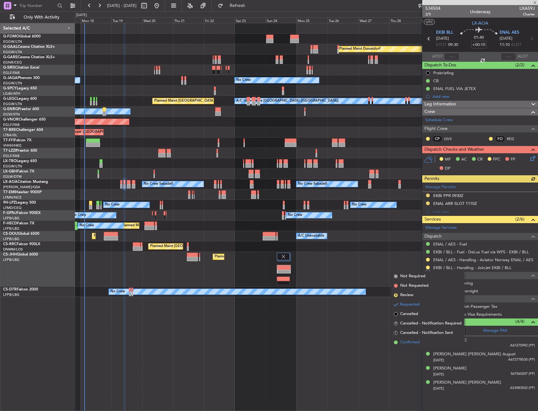
click at [411, 345] on li "Confirmed" at bounding box center [427, 341] width 73 height 9
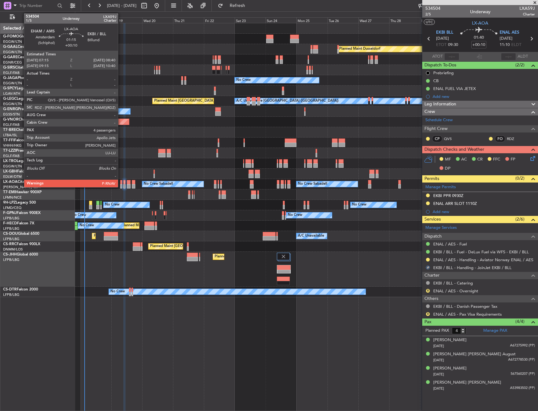
click at [121, 183] on div at bounding box center [121, 182] width 2 height 4
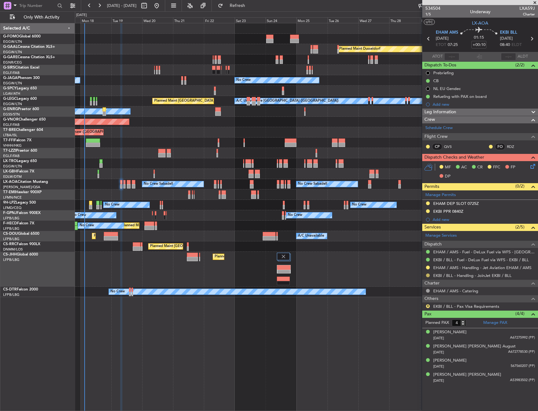
click at [428, 276] on button at bounding box center [428, 275] width 4 height 4
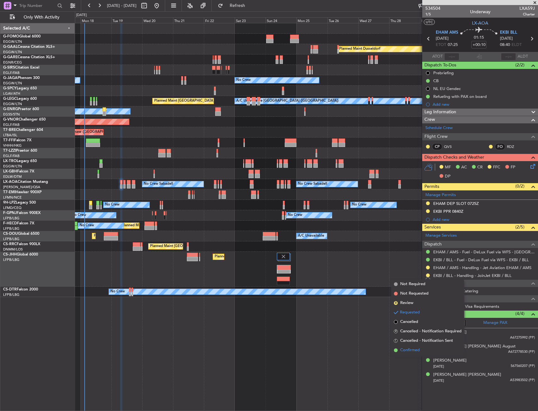
click at [411, 349] on span "Confirmed" at bounding box center [410, 350] width 20 height 6
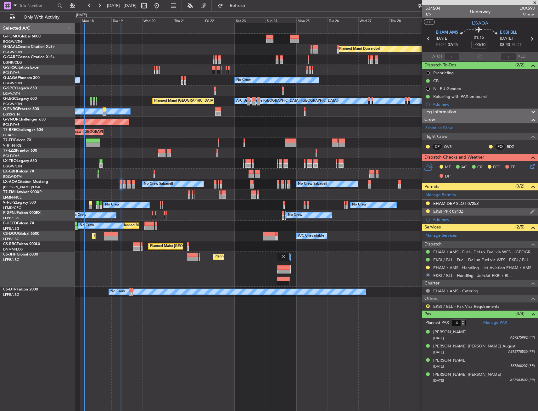
click at [477, 212] on div "EKBI PPR 0840Z" at bounding box center [480, 212] width 116 height 8
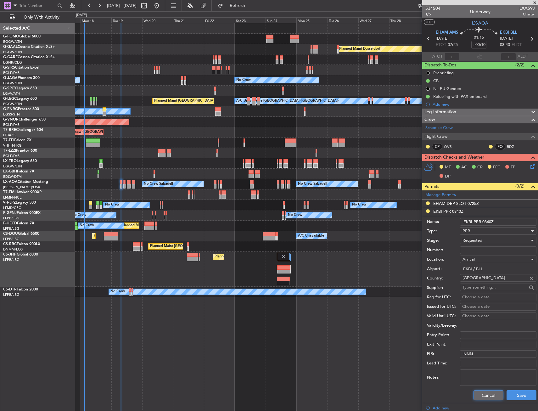
click at [480, 398] on button "Cancel" at bounding box center [488, 395] width 30 height 10
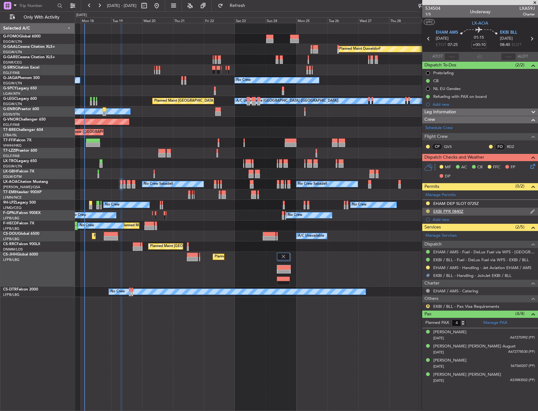
click at [428, 209] on button at bounding box center [428, 211] width 4 height 4
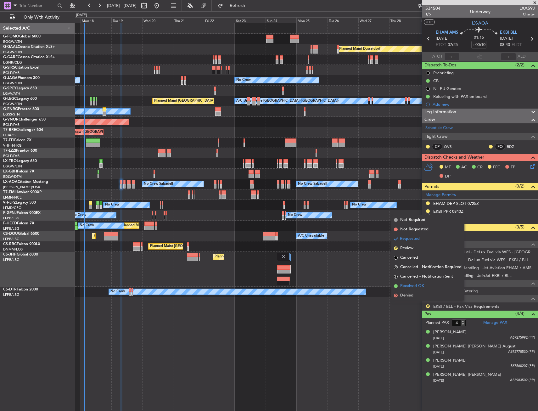
click at [414, 284] on span "Received OK" at bounding box center [412, 286] width 24 height 6
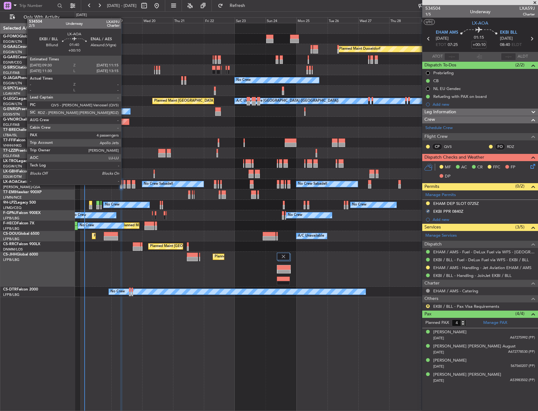
click at [124, 184] on div at bounding box center [124, 186] width 3 height 4
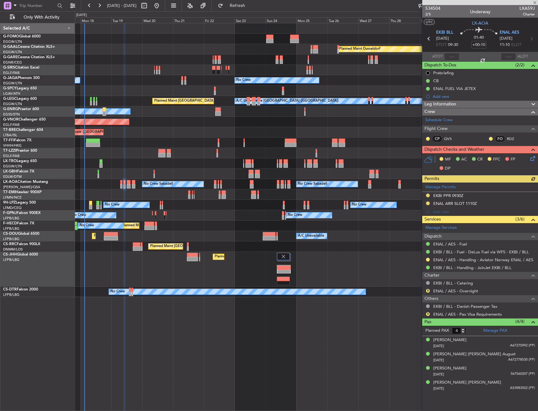
click at [428, 195] on div "Manage Permits EKBI PPR 0930Z ENAL ARR SLOT 1110Z Add new" at bounding box center [480, 198] width 116 height 33
click at [428, 196] on button at bounding box center [428, 195] width 4 height 4
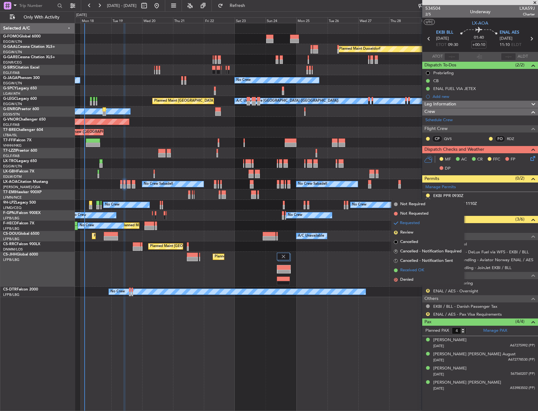
click at [415, 269] on span "Received OK" at bounding box center [412, 270] width 24 height 6
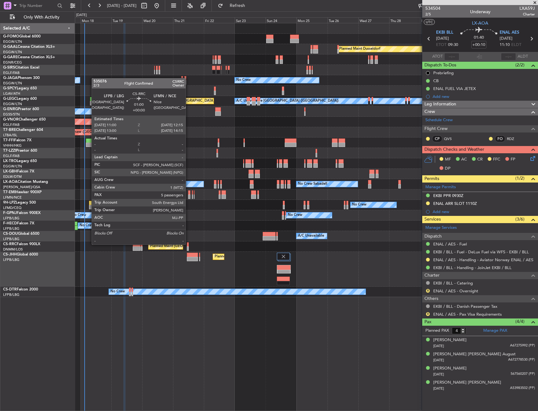
click at [188, 244] on div at bounding box center [188, 244] width 2 height 4
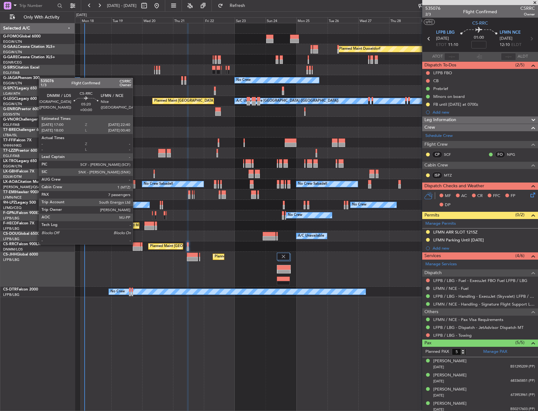
click at [136, 243] on div at bounding box center [137, 244] width 8 height 4
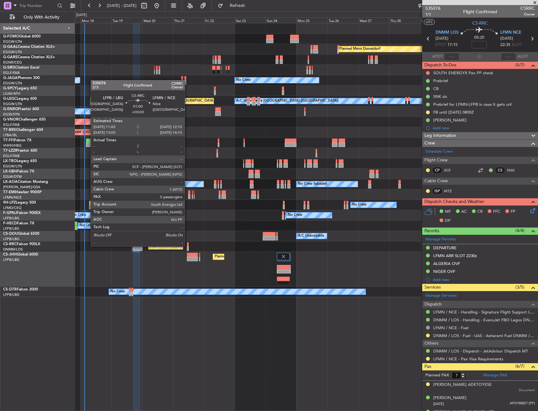
click at [187, 246] on div at bounding box center [188, 244] width 2 height 4
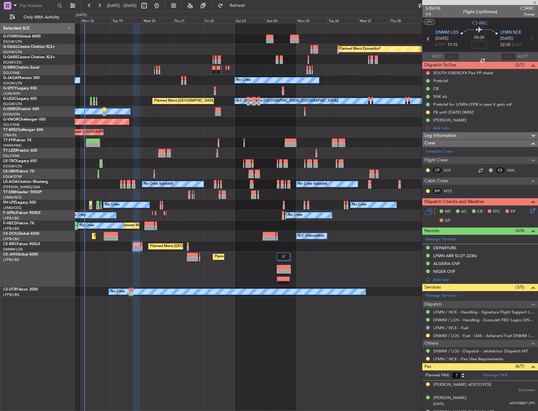
type input "5"
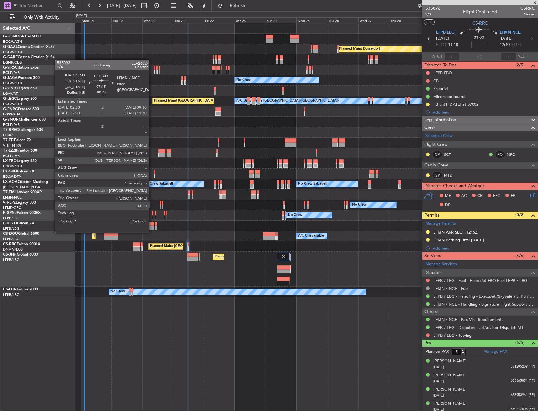
click at [152, 226] on div at bounding box center [149, 228] width 10 height 4
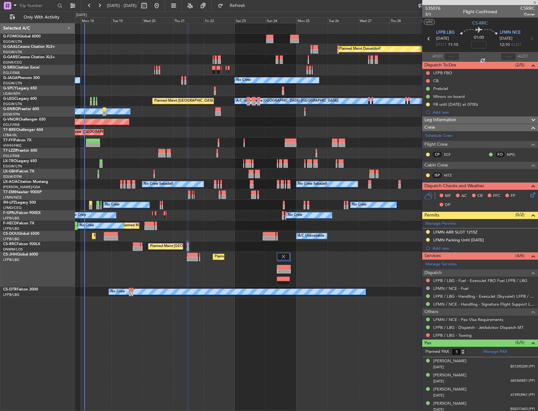
type input "-00:45"
type input "1"
